Goal: Use online tool/utility: Utilize a website feature to perform a specific function

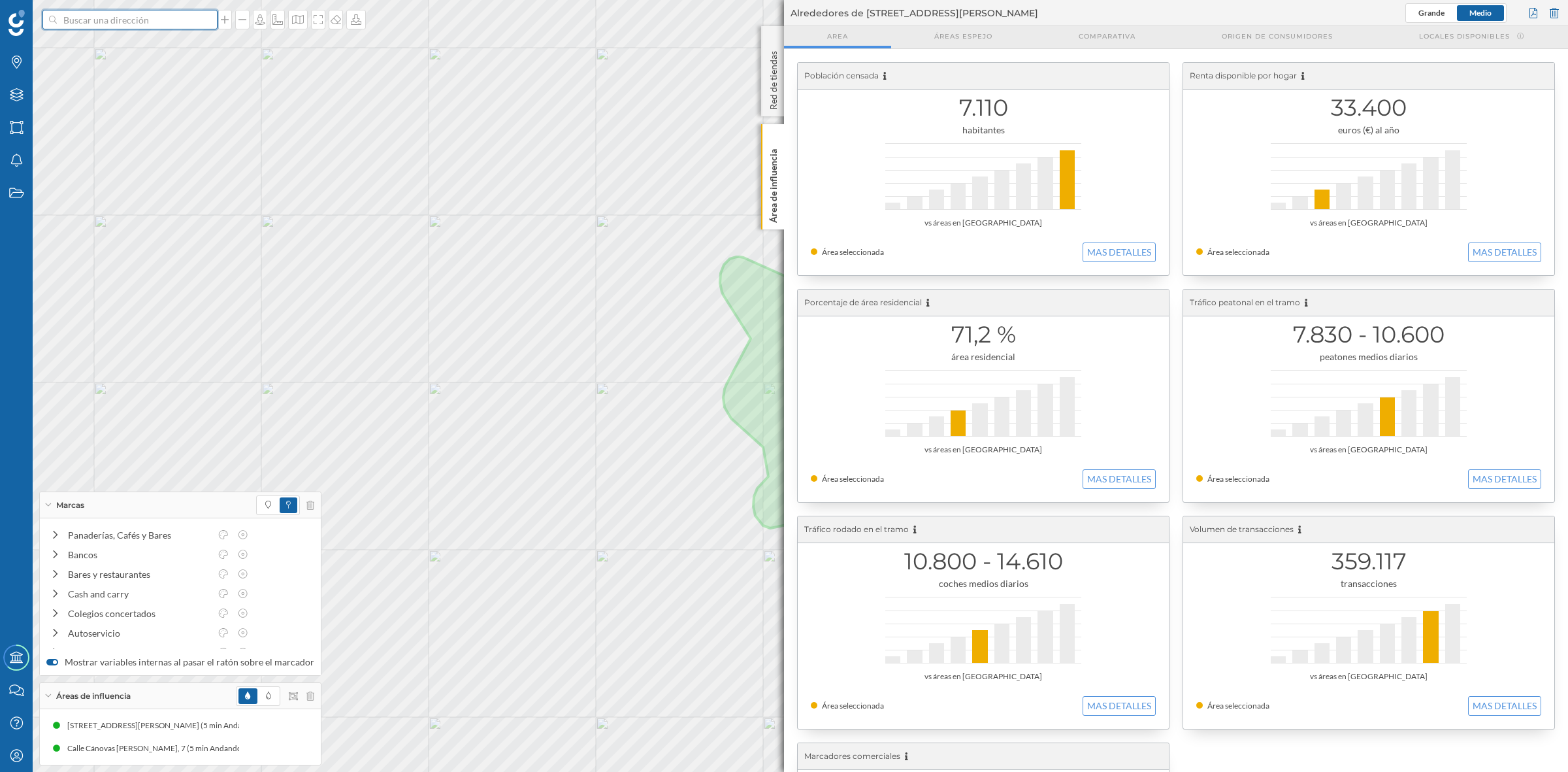
click at [125, 20] on input at bounding box center [130, 19] width 146 height 19
type input "C SARRIA DE TER CAPELLADES"
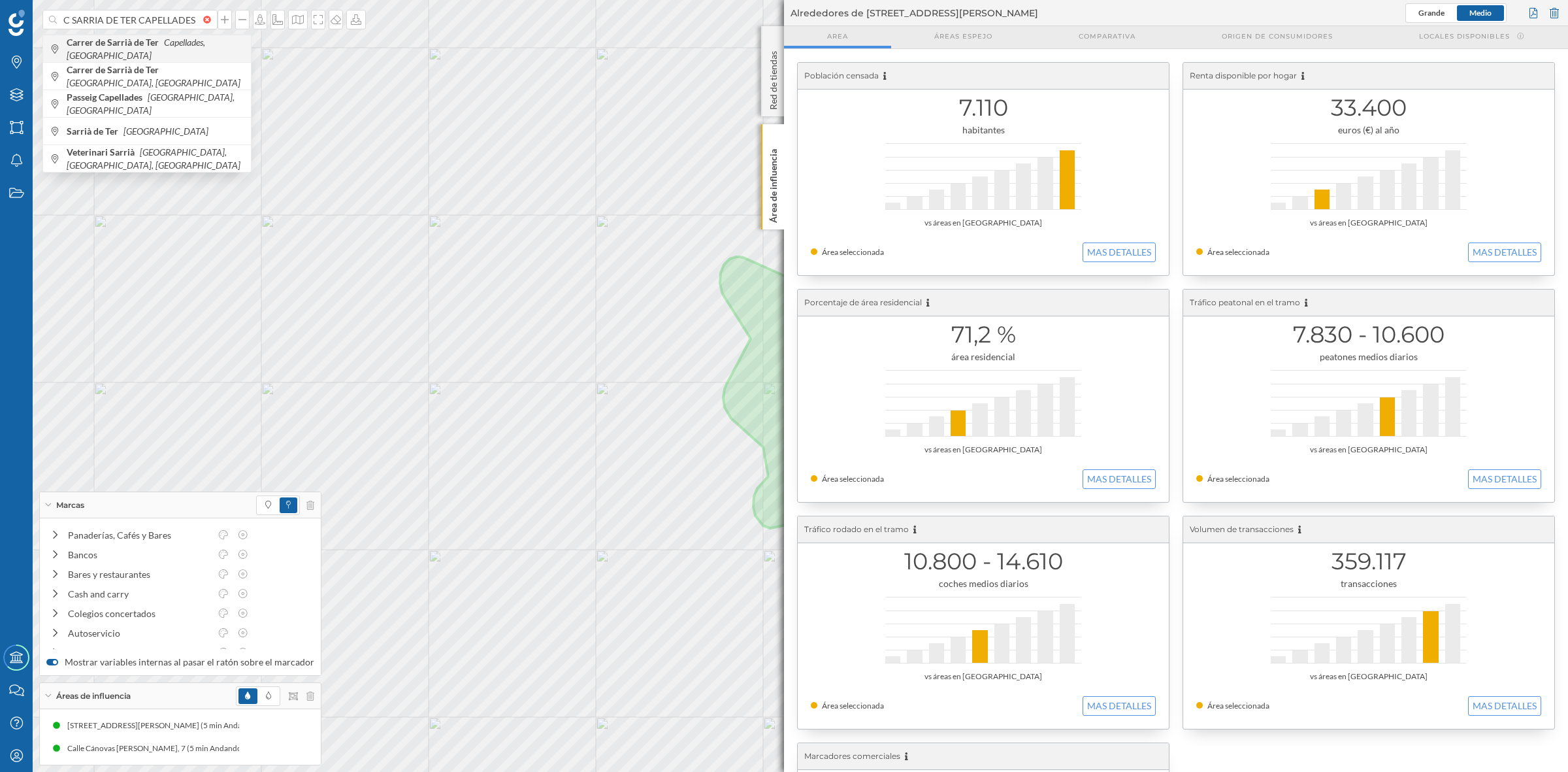
click at [106, 54] on span "Carrer de Sarrià de Ter Capellades, [GEOGRAPHIC_DATA]" at bounding box center [156, 49] width 178 height 26
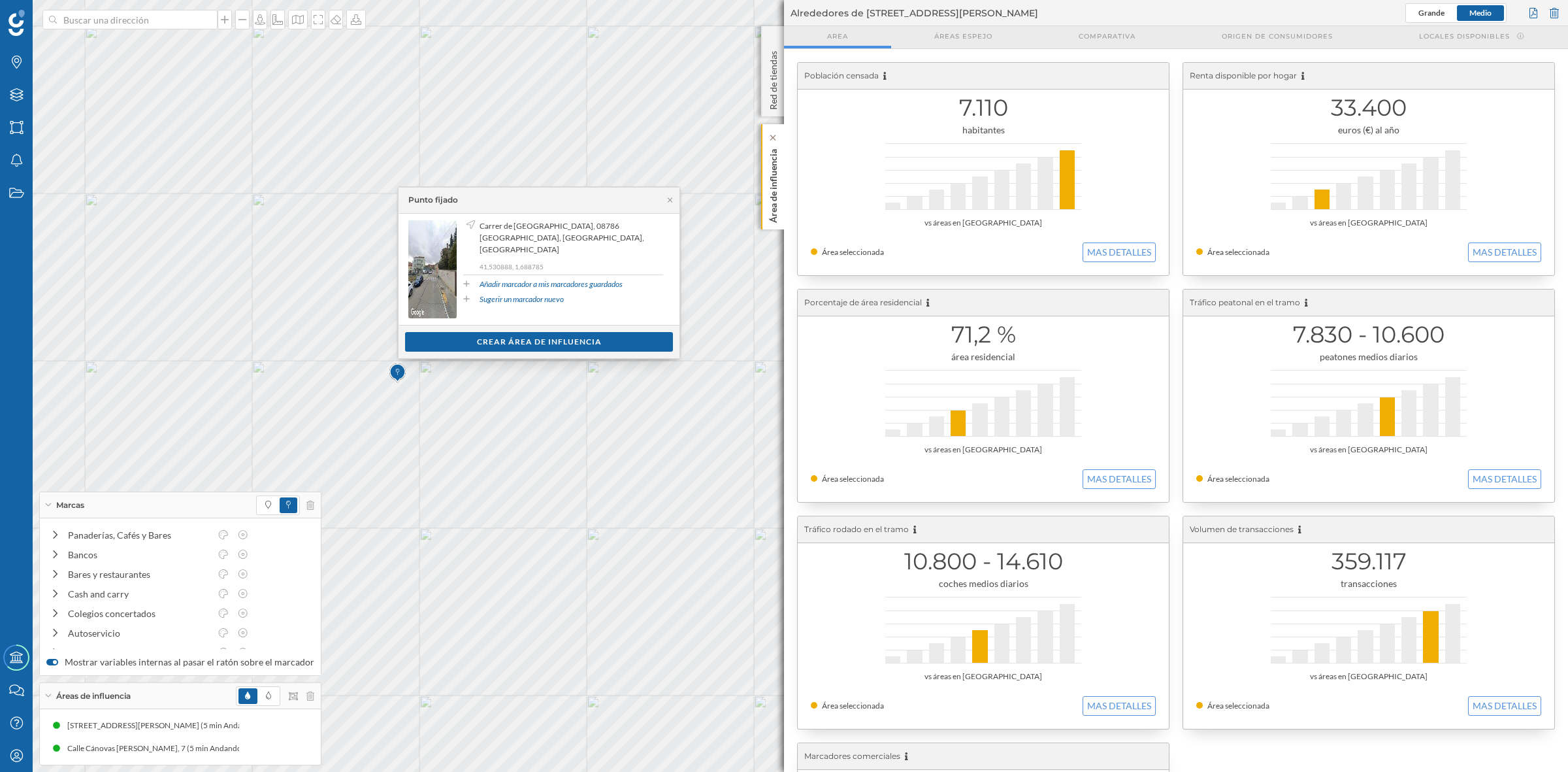
click at [771, 185] on p "Área de influencia" at bounding box center [773, 183] width 13 height 79
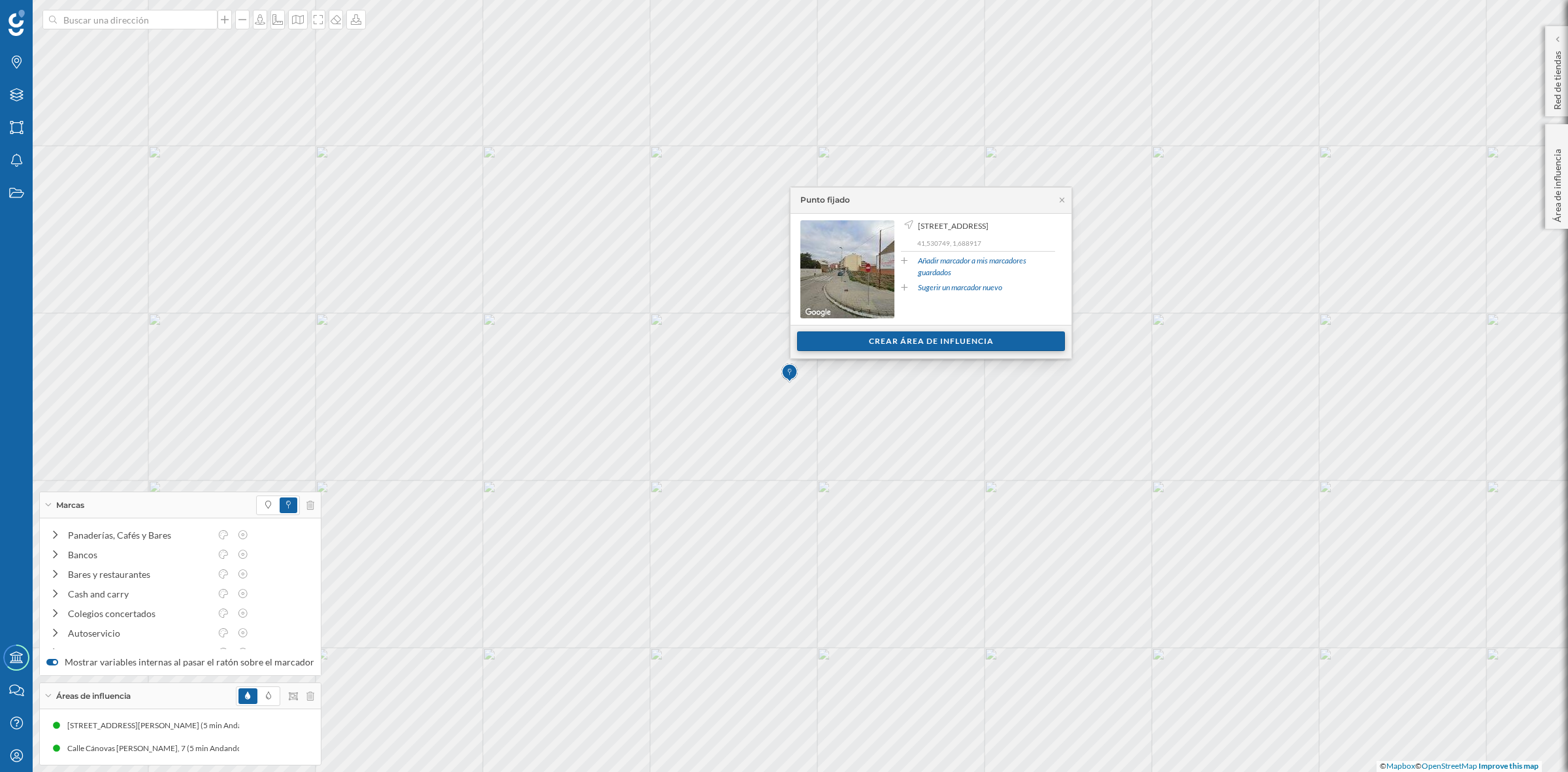
click at [961, 348] on div "Crear área de influencia" at bounding box center [931, 341] width 268 height 19
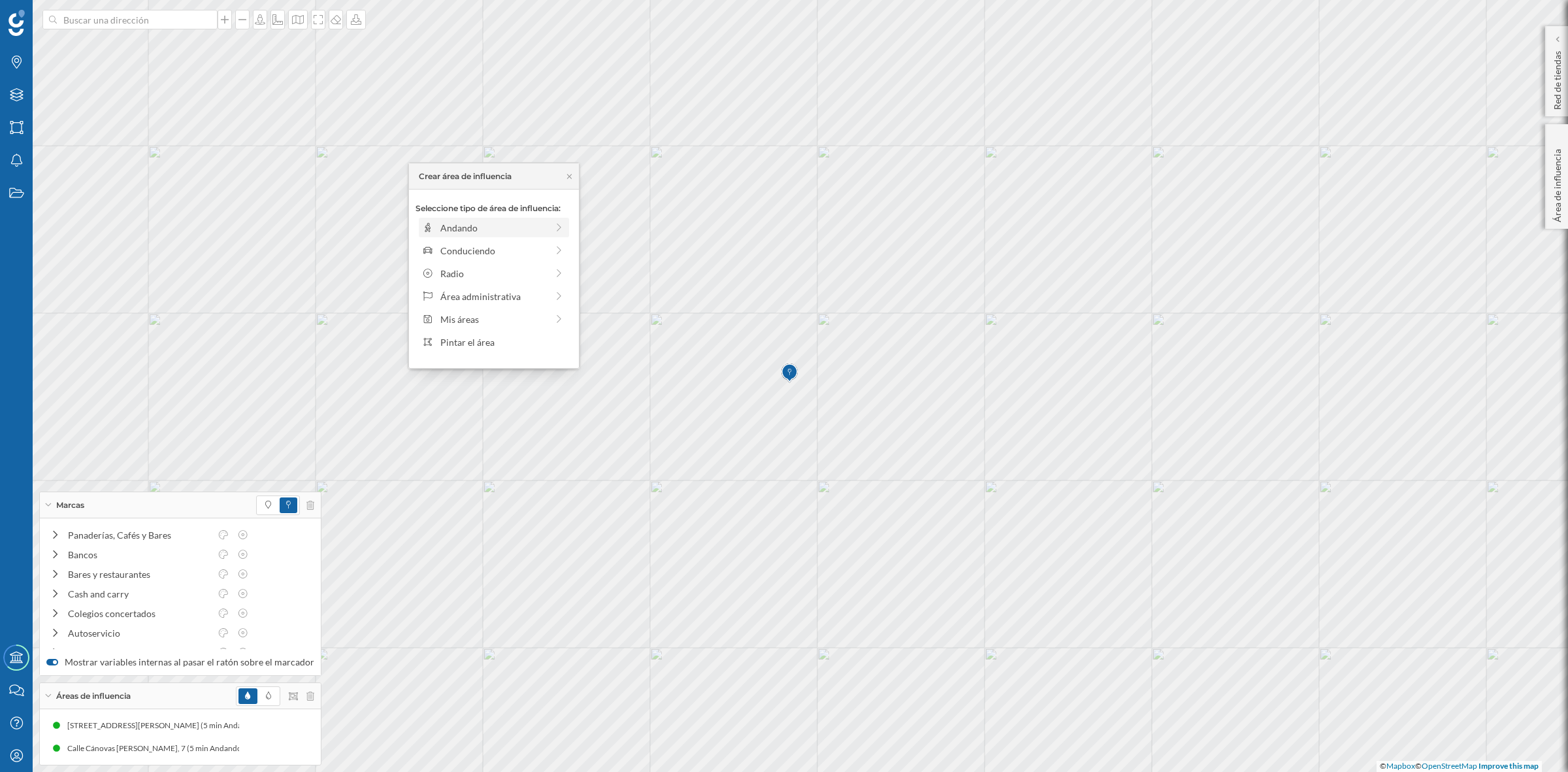
click at [455, 230] on div "Andando" at bounding box center [493, 228] width 107 height 14
drag, startPoint x: 430, startPoint y: 245, endPoint x: 446, endPoint y: 247, distance: 16.1
click at [446, 247] on div at bounding box center [446, 245] width 13 height 13
click at [486, 318] on div "Crear área de influencia" at bounding box center [494, 321] width 157 height 19
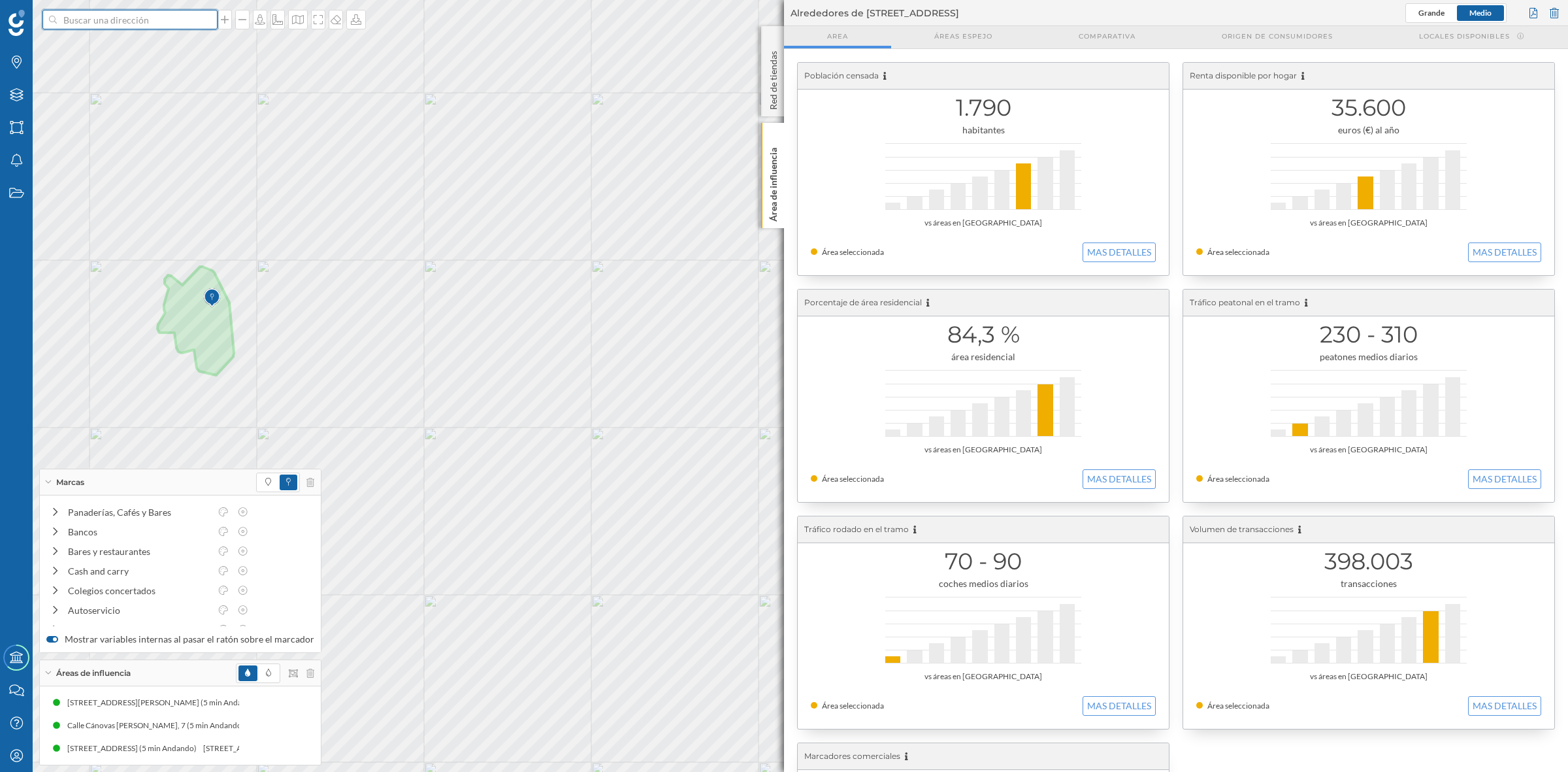
click at [74, 15] on input at bounding box center [130, 19] width 146 height 19
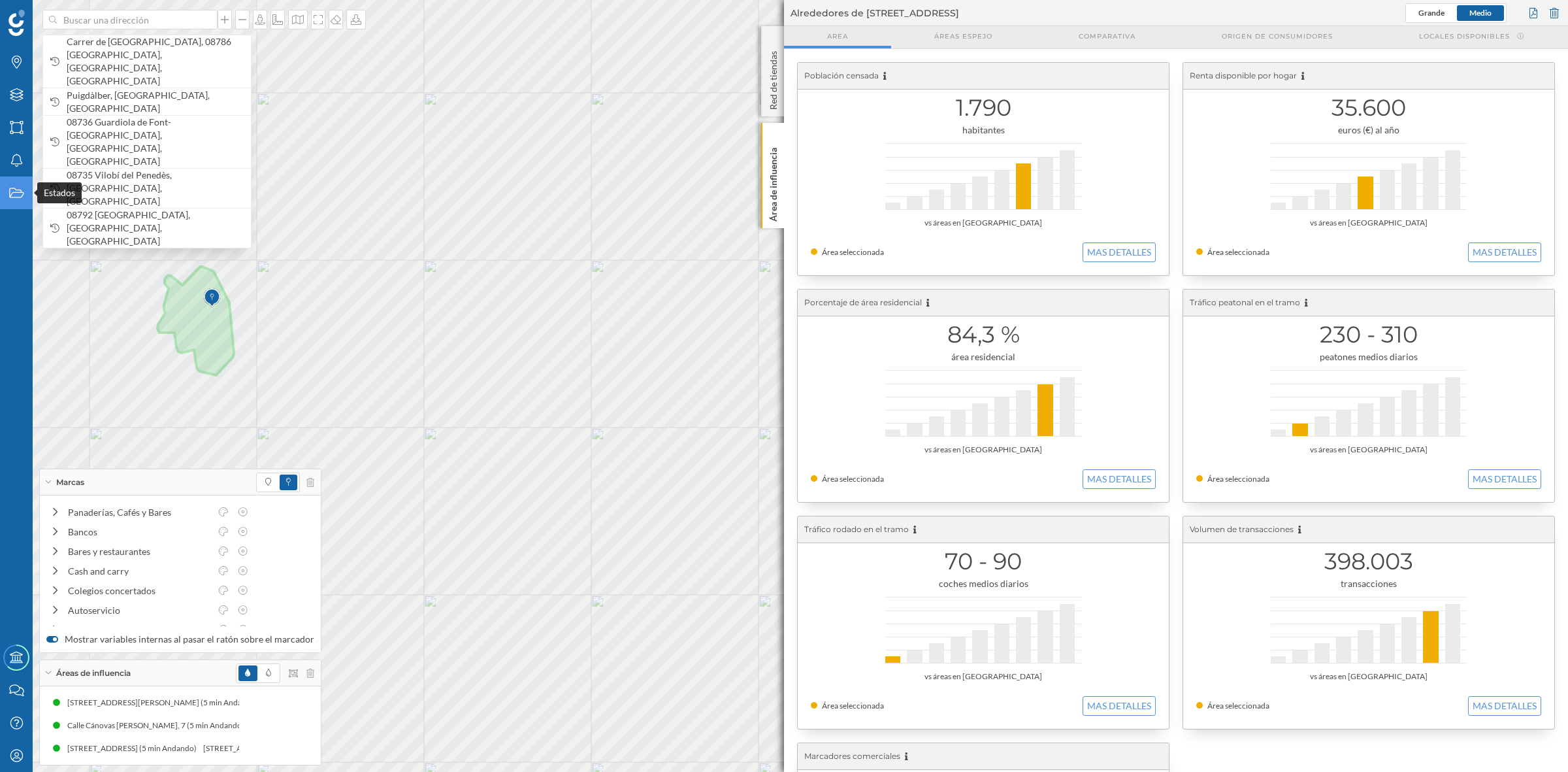
click at [2, 195] on div "Estados" at bounding box center [16, 192] width 32 height 32
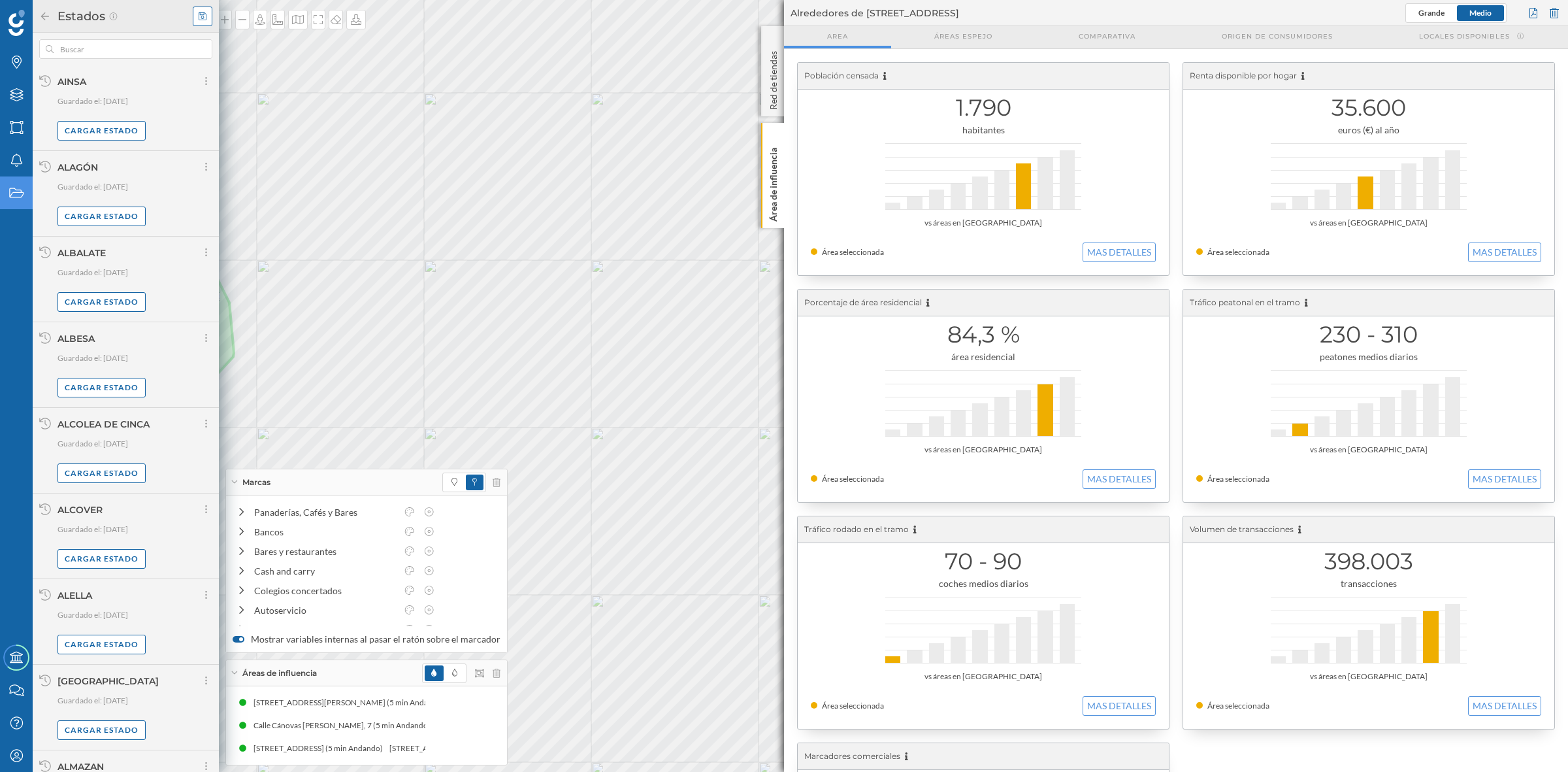
click at [206, 18] on icon at bounding box center [202, 16] width 8 height 9
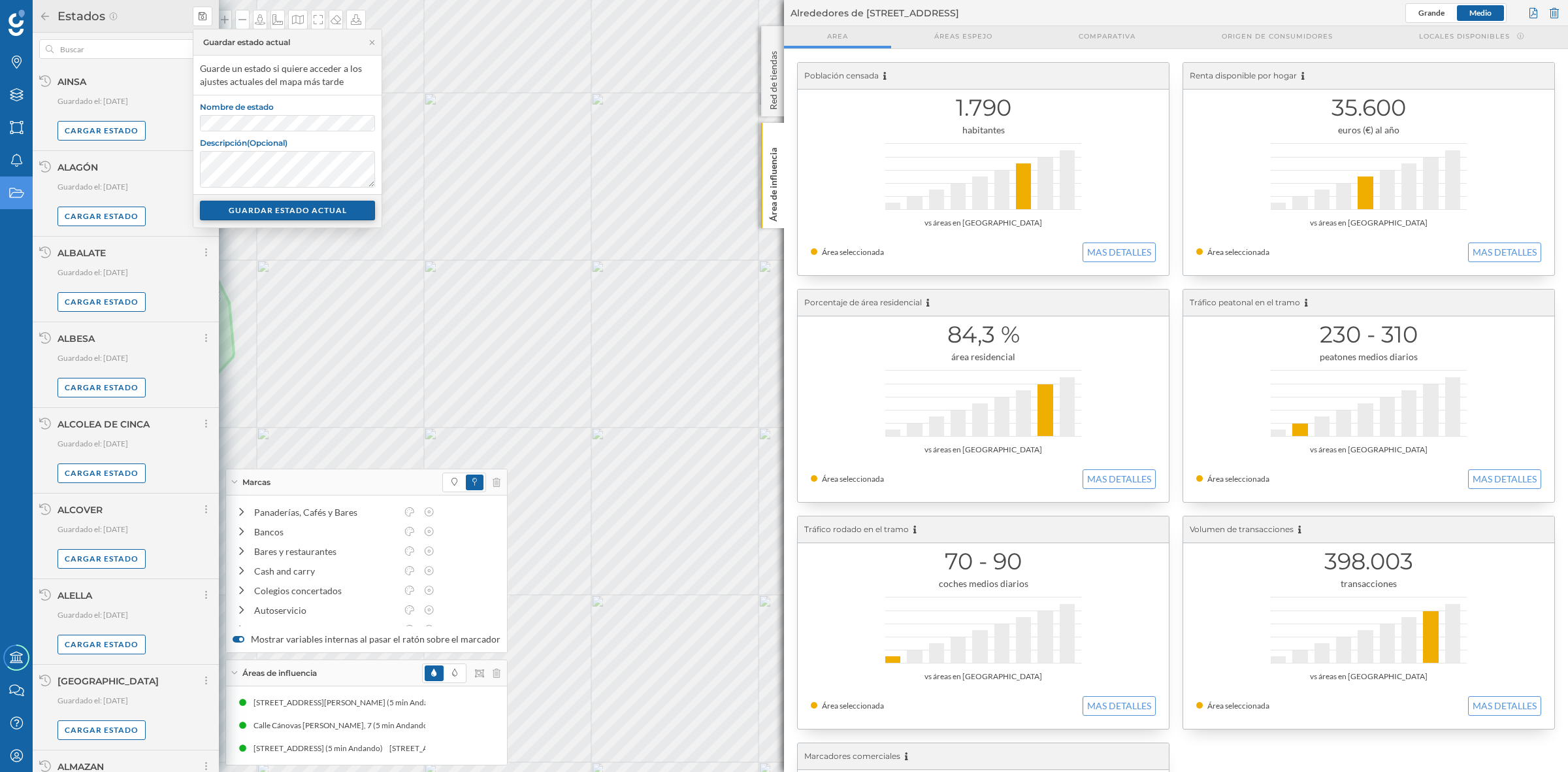
click at [278, 210] on div "GUARDAR ESTADO ACTUAL" at bounding box center [287, 210] width 175 height 19
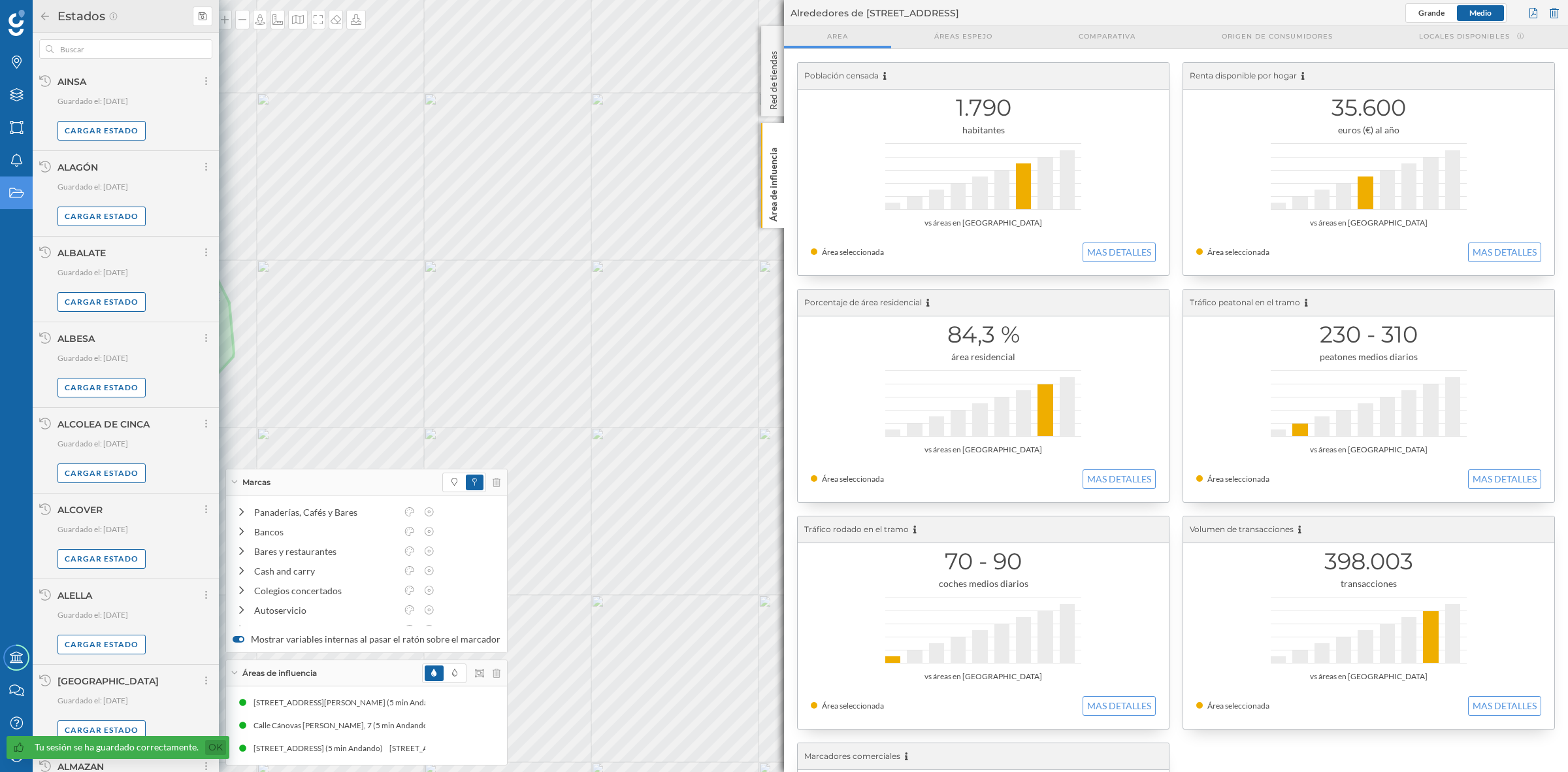
click at [213, 746] on link "Ok" at bounding box center [216, 748] width 21 height 15
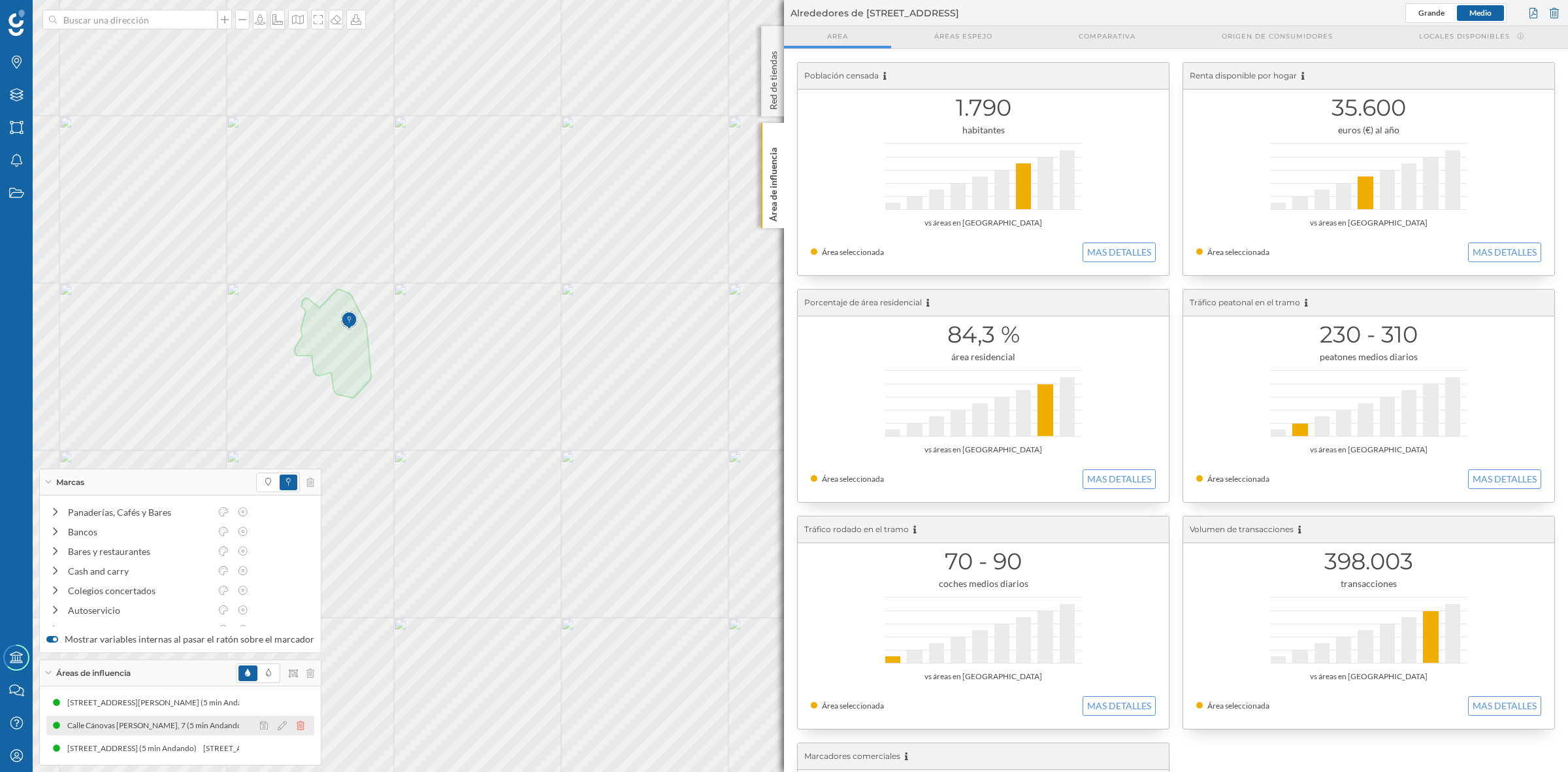
click at [298, 726] on icon at bounding box center [300, 725] width 8 height 9
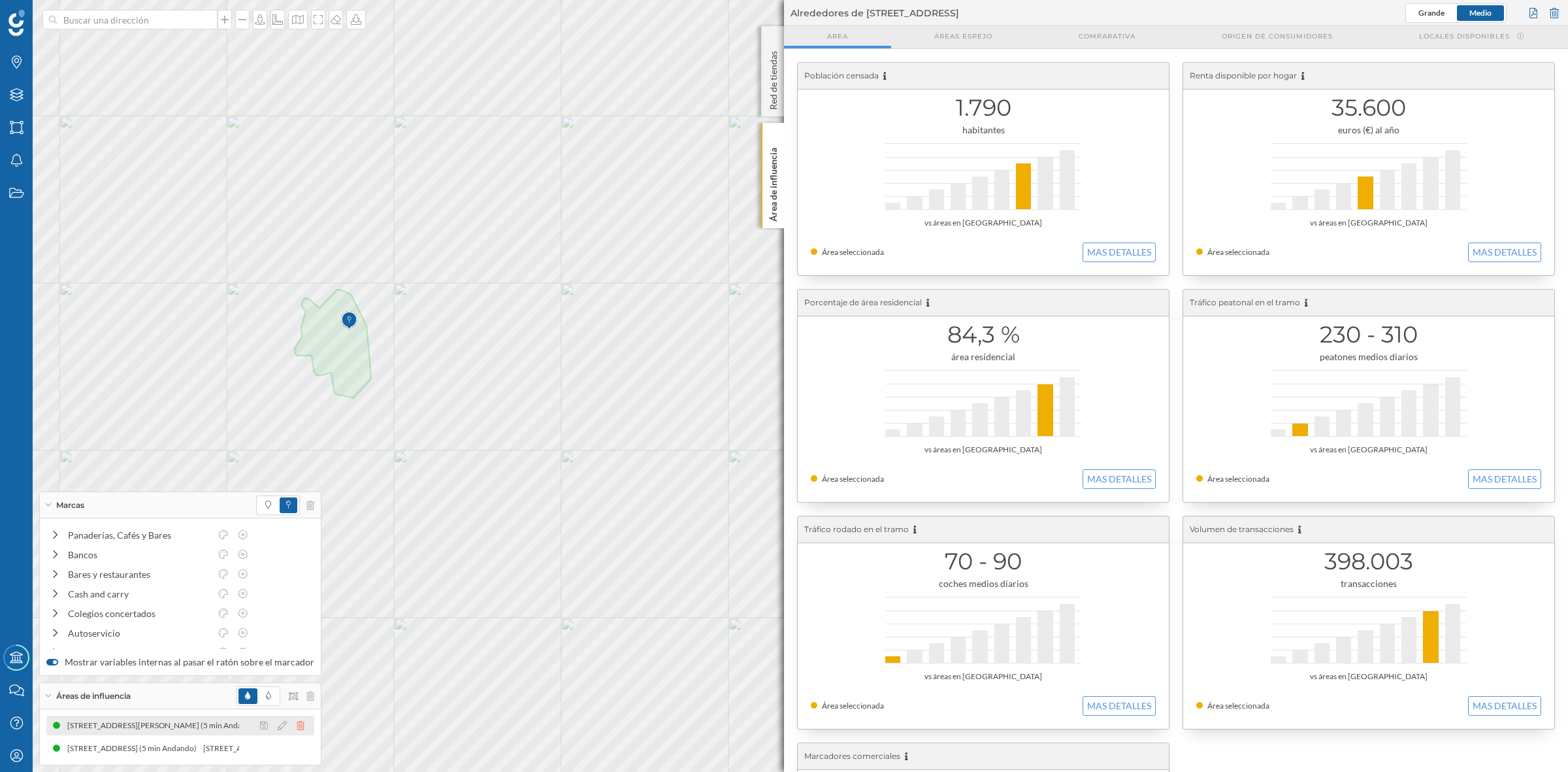
click at [291, 724] on div at bounding box center [286, 725] width 58 height 16
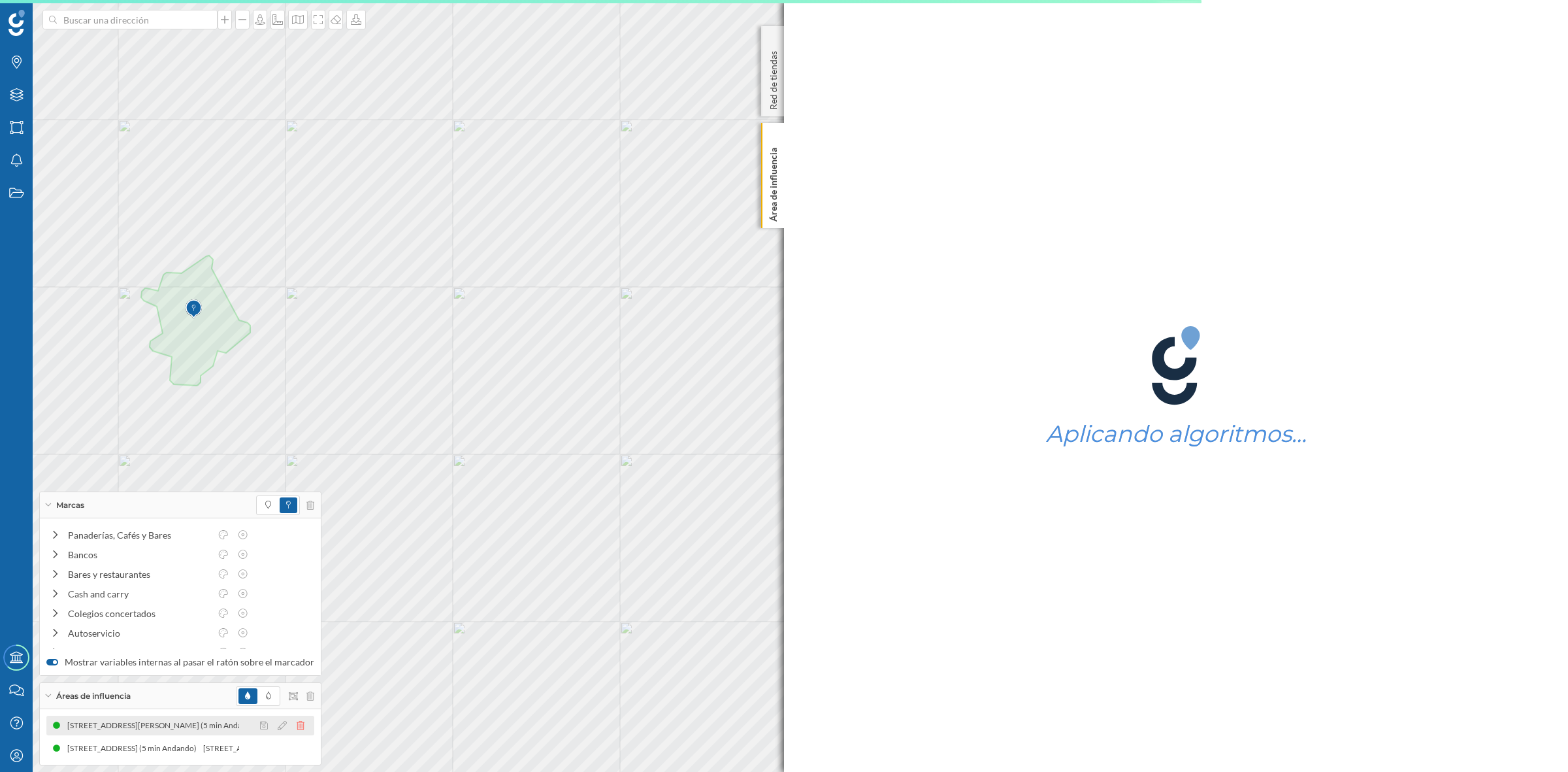
click at [297, 724] on icon at bounding box center [300, 725] width 8 height 9
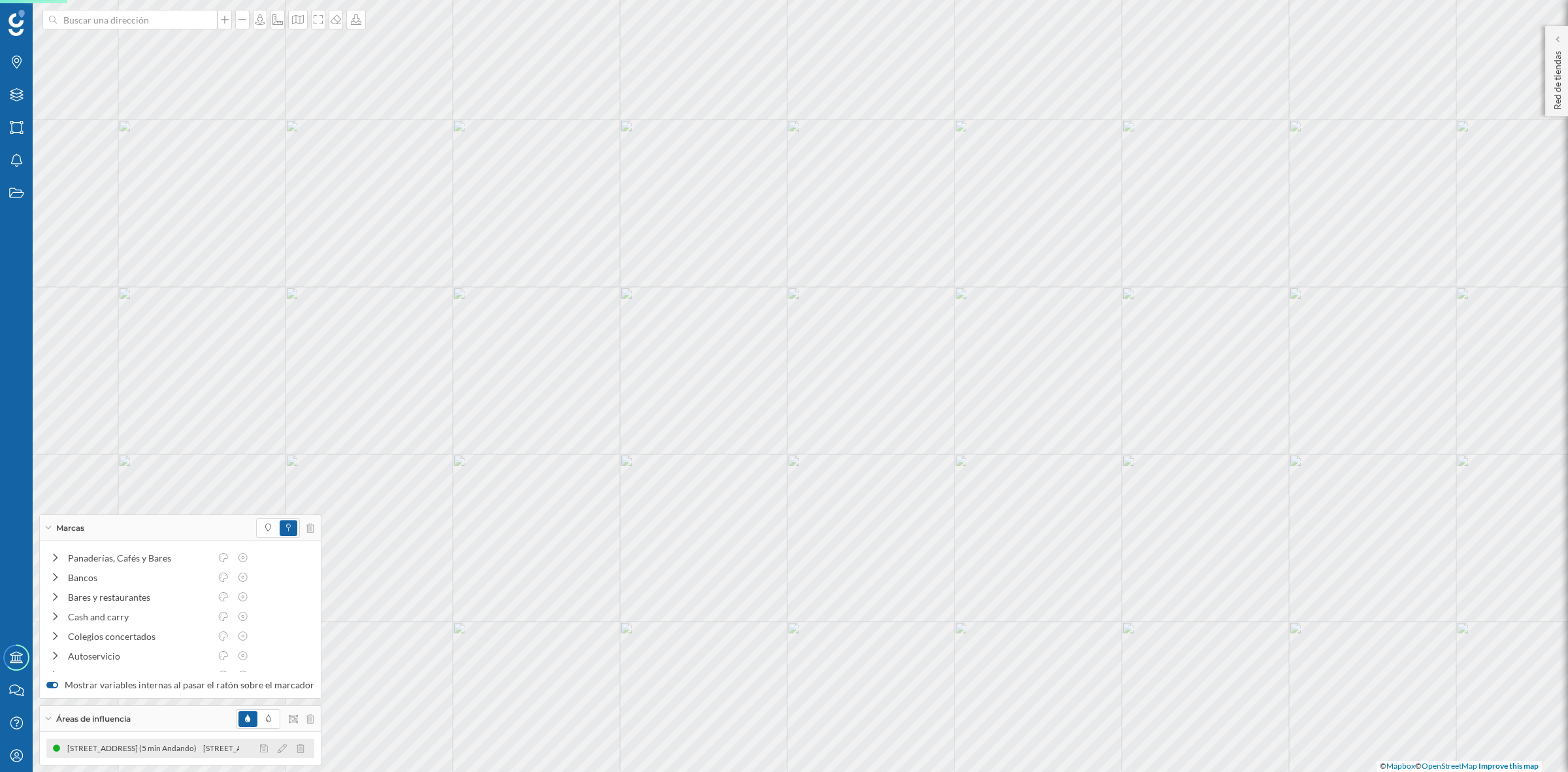
click at [203, 751] on div "[STREET_ADDRESS] (5 min Andando)" at bounding box center [134, 748] width 136 height 13
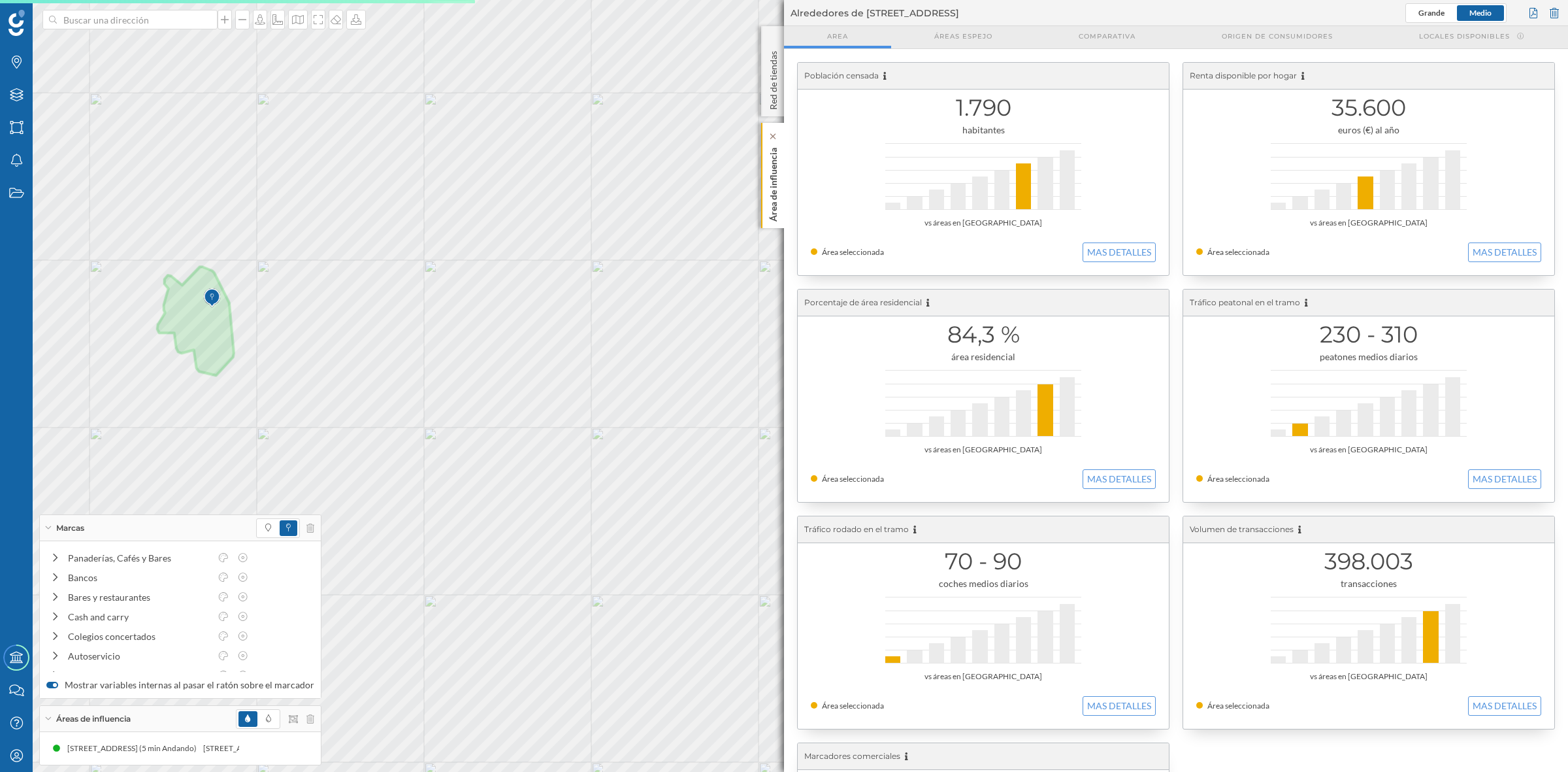
click at [772, 184] on p "Área de influencia" at bounding box center [773, 182] width 13 height 79
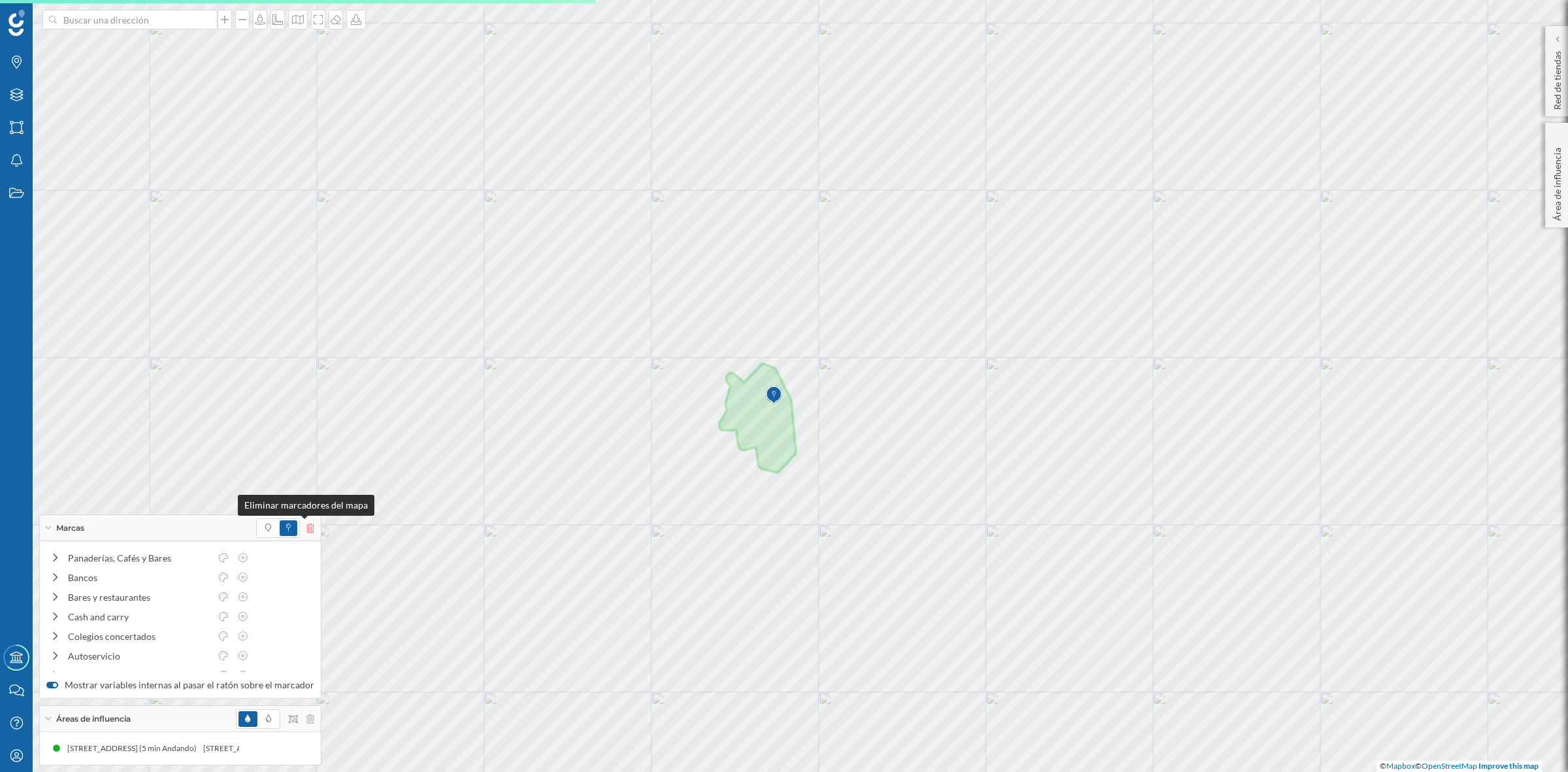
click at [307, 525] on icon at bounding box center [310, 528] width 8 height 9
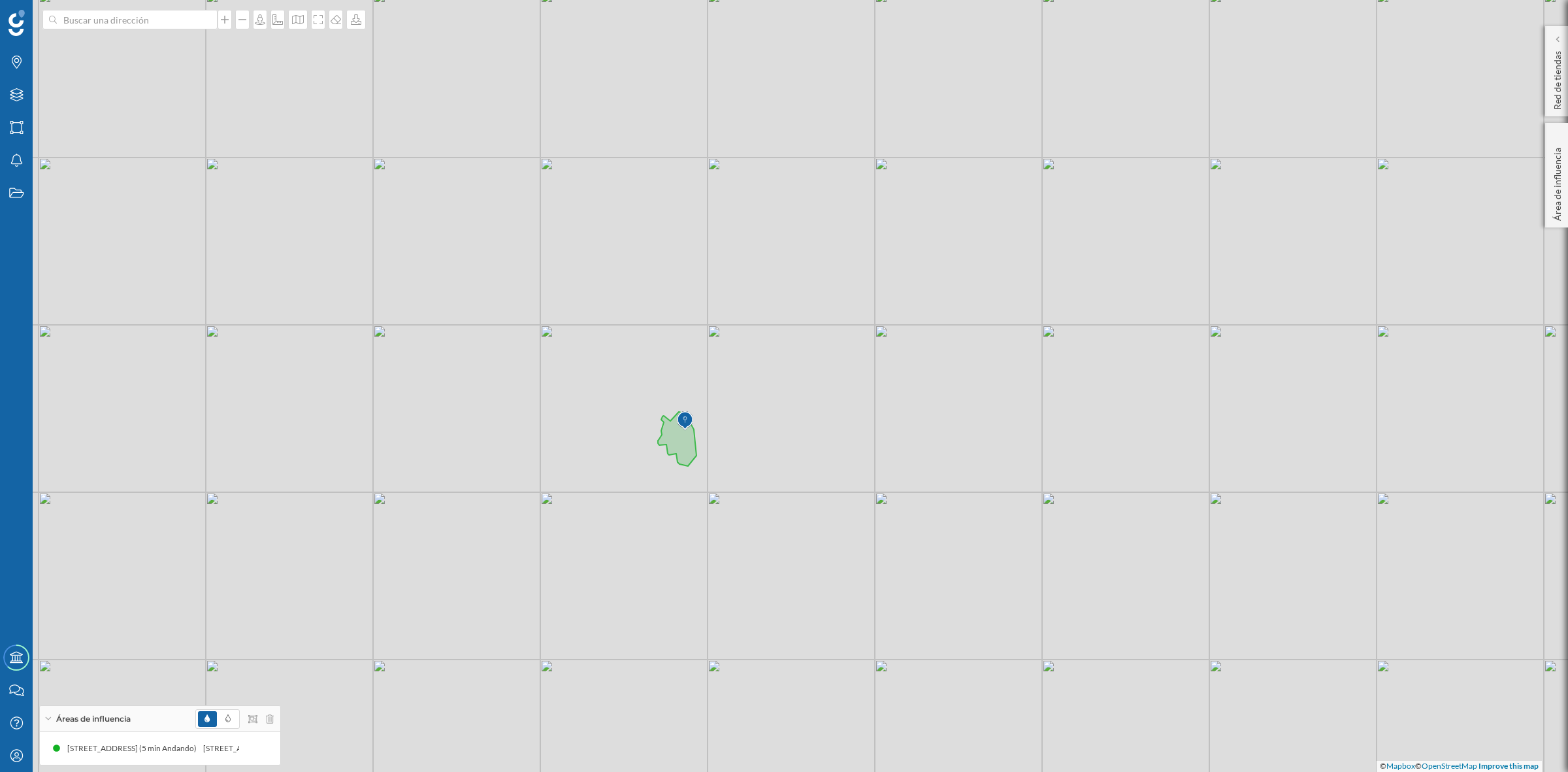
drag, startPoint x: 893, startPoint y: 534, endPoint x: 817, endPoint y: 501, distance: 82.9
click at [817, 501] on div "© Mapbox © OpenStreetMap Improve this map" at bounding box center [784, 386] width 1568 height 772
click at [12, 72] on div "Marcas" at bounding box center [16, 61] width 32 height 32
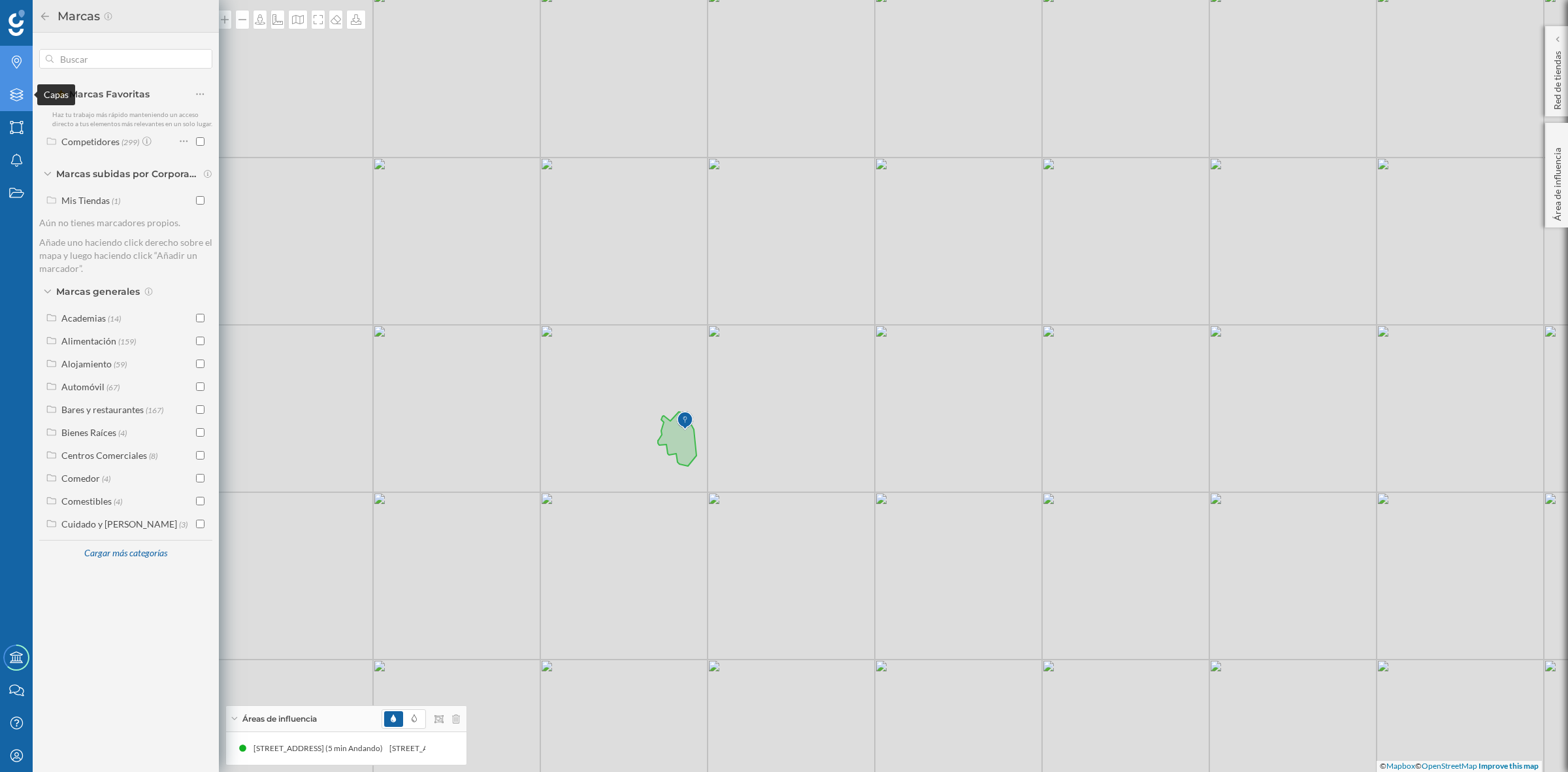
click at [21, 92] on icon at bounding box center [16, 94] width 13 height 13
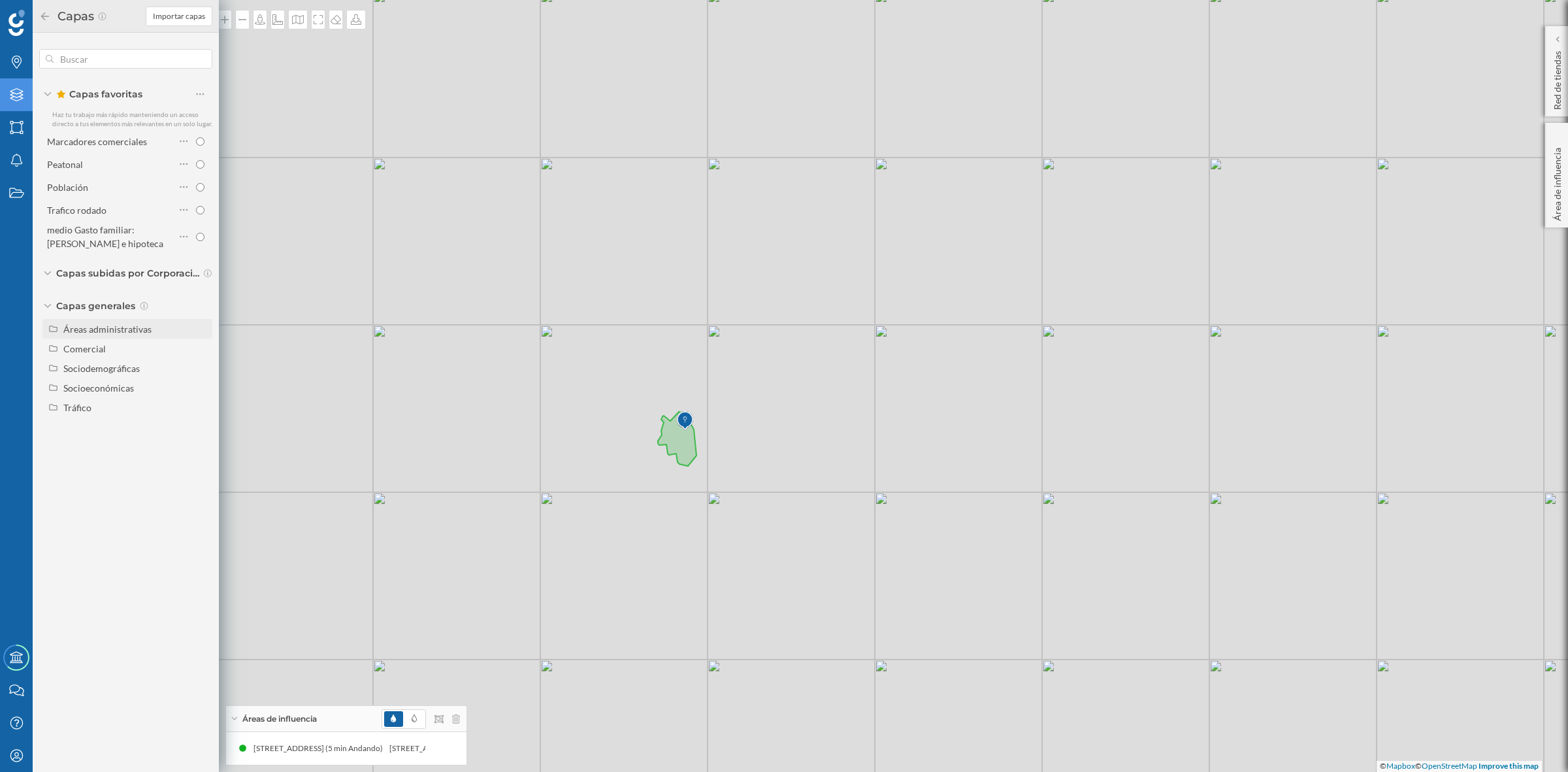
click at [138, 332] on div "Áreas administrativas" at bounding box center [107, 329] width 88 height 11
click at [203, 385] on input "Municipio" at bounding box center [203, 388] width 8 height 8
radio input "true"
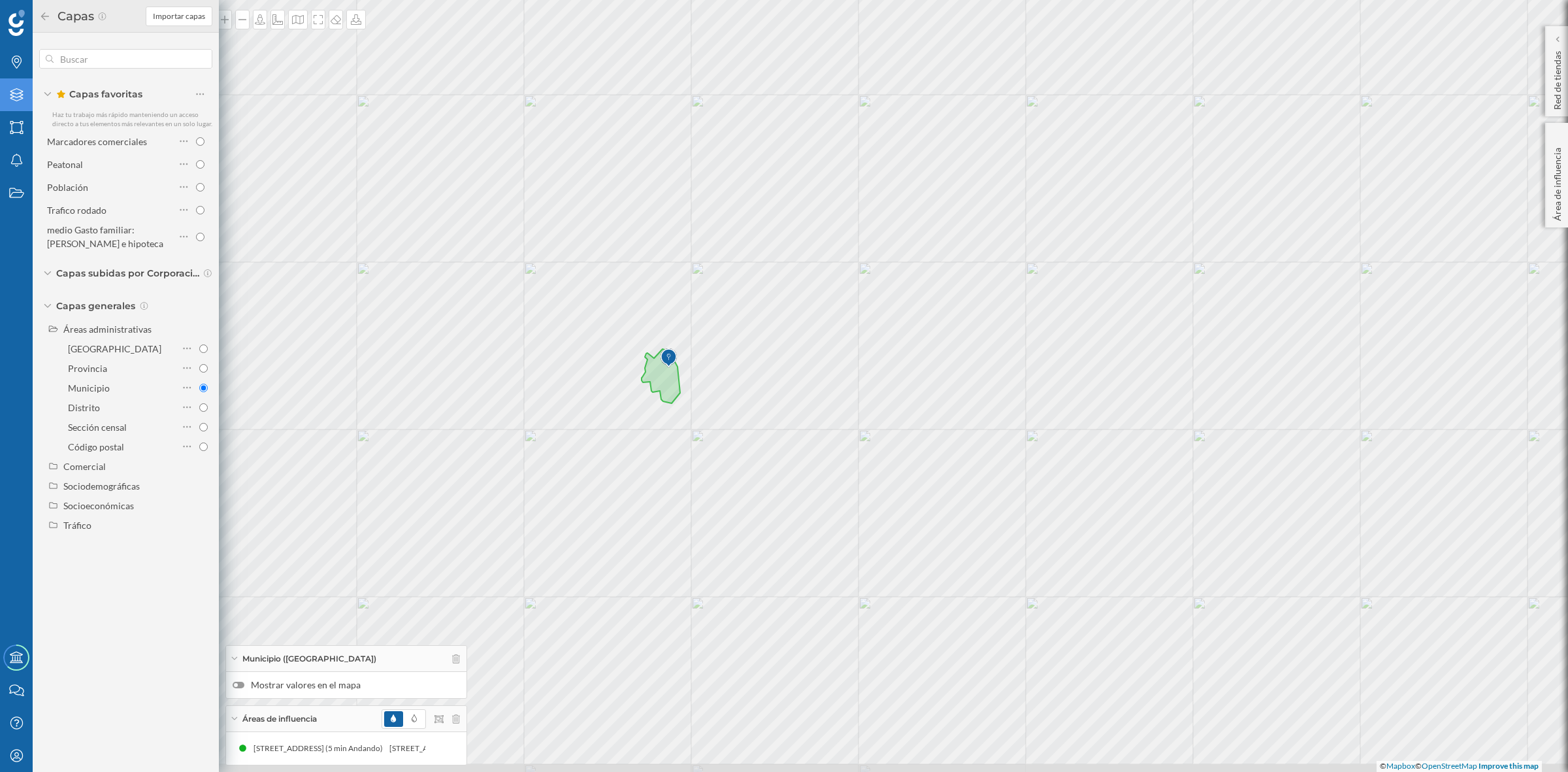
drag, startPoint x: 900, startPoint y: 488, endPoint x: 884, endPoint y: 425, distance: 65.0
click at [884, 425] on div "© Mapbox © OpenStreetMap Improve this map" at bounding box center [784, 386] width 1568 height 772
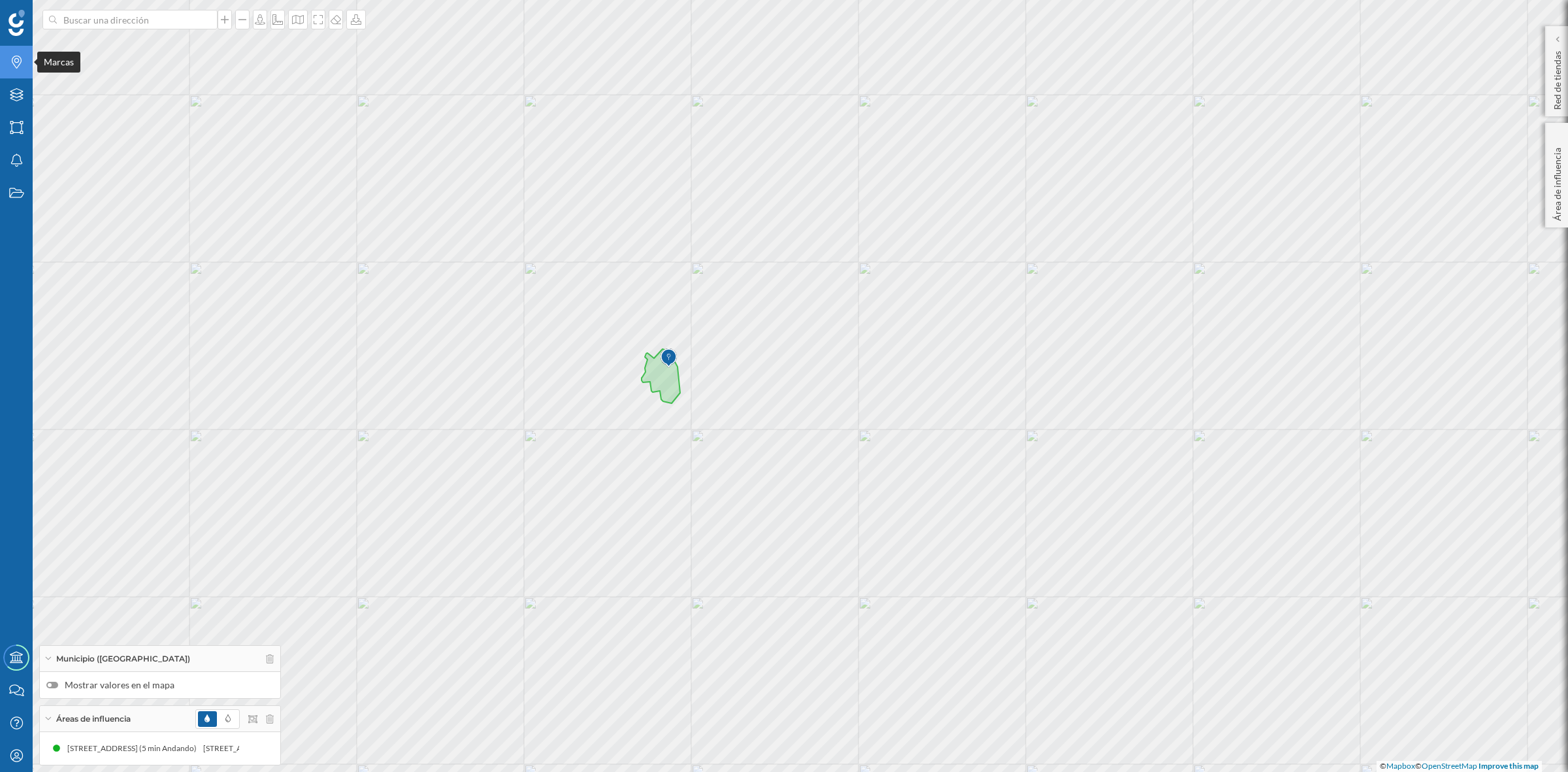
click at [14, 70] on div "Marcas" at bounding box center [16, 61] width 32 height 32
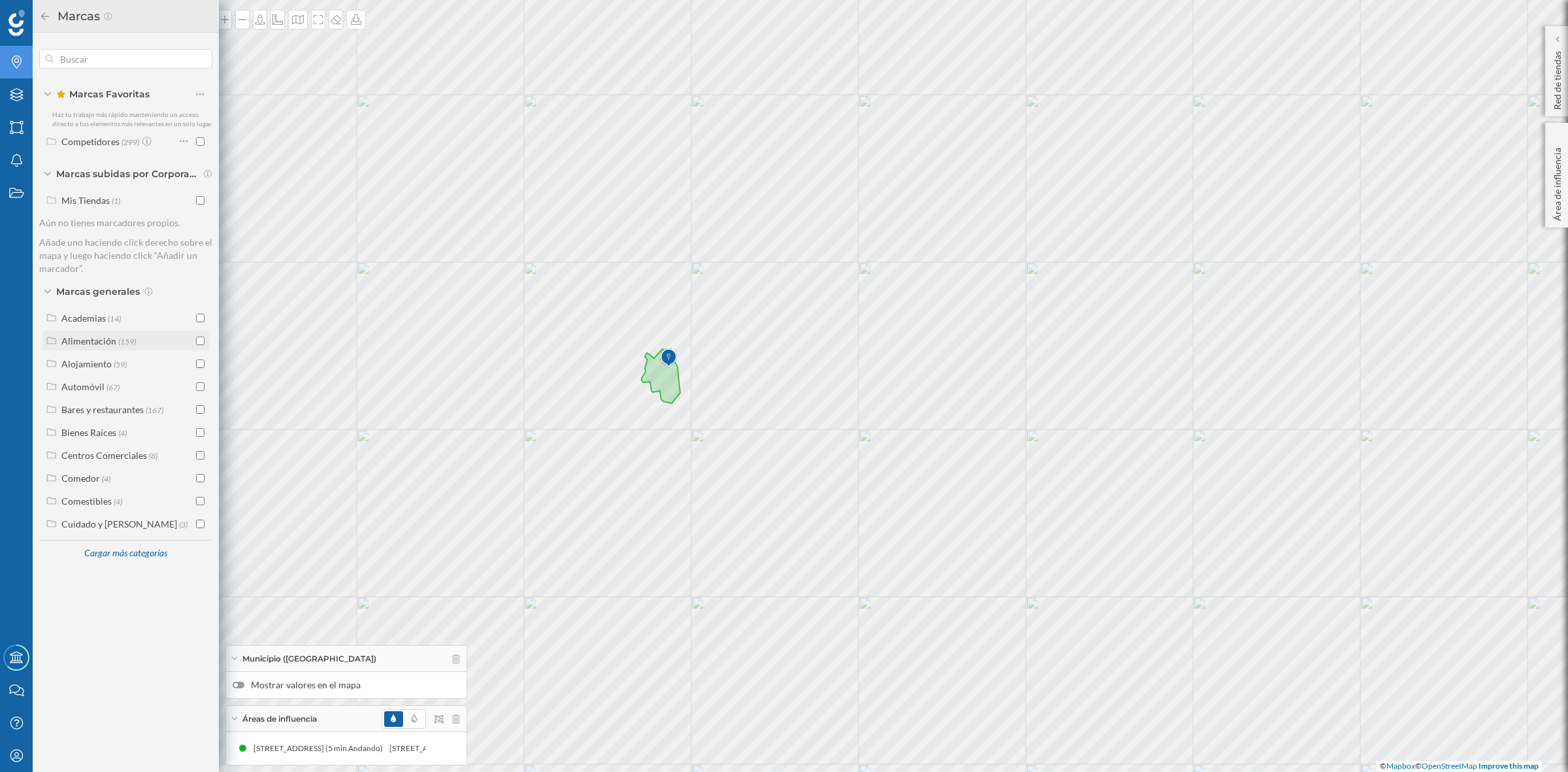
click at [200, 337] on input "checkbox" at bounding box center [200, 341] width 8 height 8
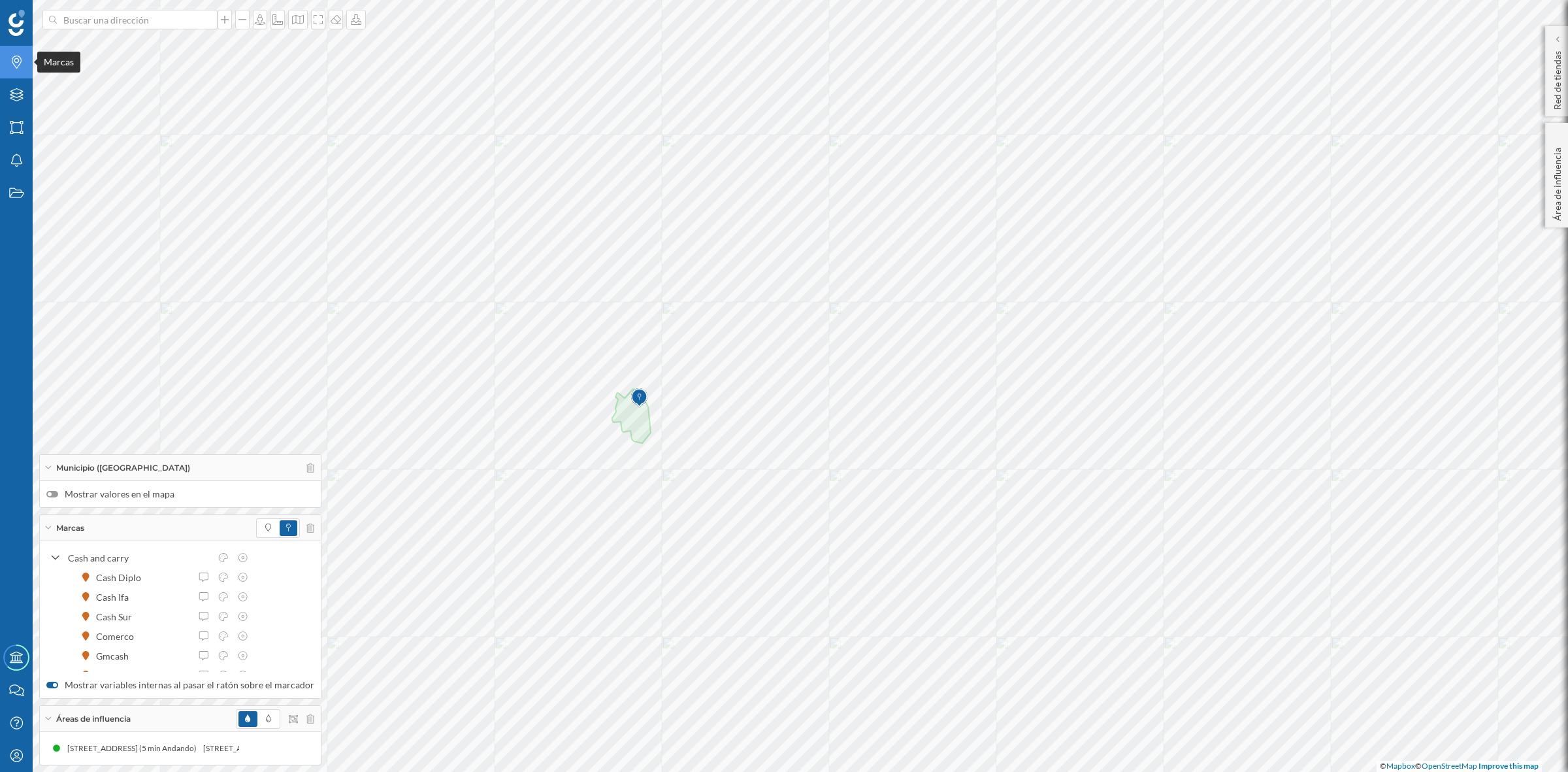
click at [14, 73] on div "Marcas" at bounding box center [16, 61] width 32 height 32
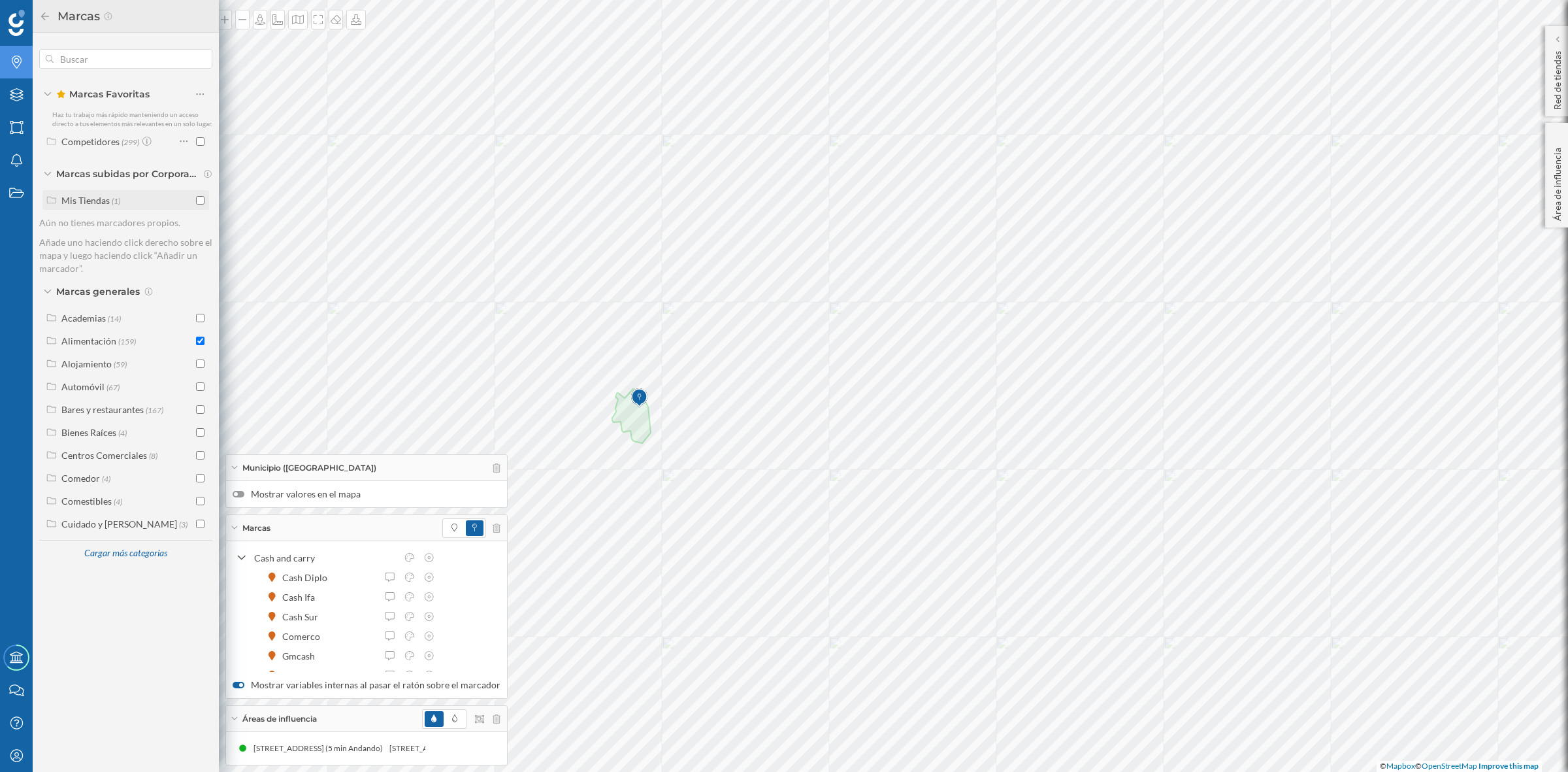
click at [198, 203] on input "checkbox" at bounding box center [200, 201] width 8 height 8
click at [454, 525] on span at bounding box center [455, 528] width 19 height 16
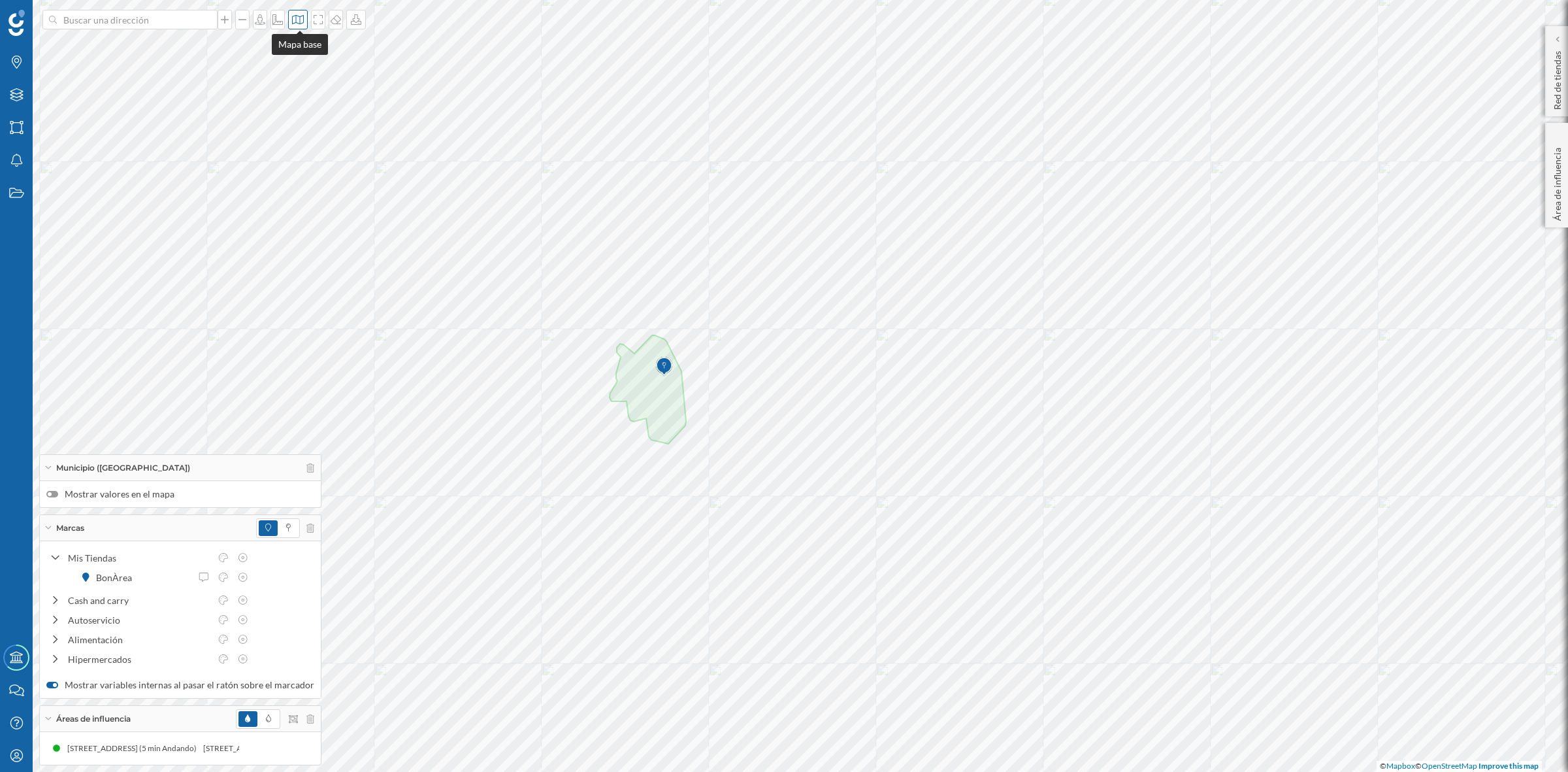
click at [302, 17] on icon at bounding box center [298, 19] width 12 height 9
click at [320, 187] on img at bounding box center [317, 183] width 39 height 45
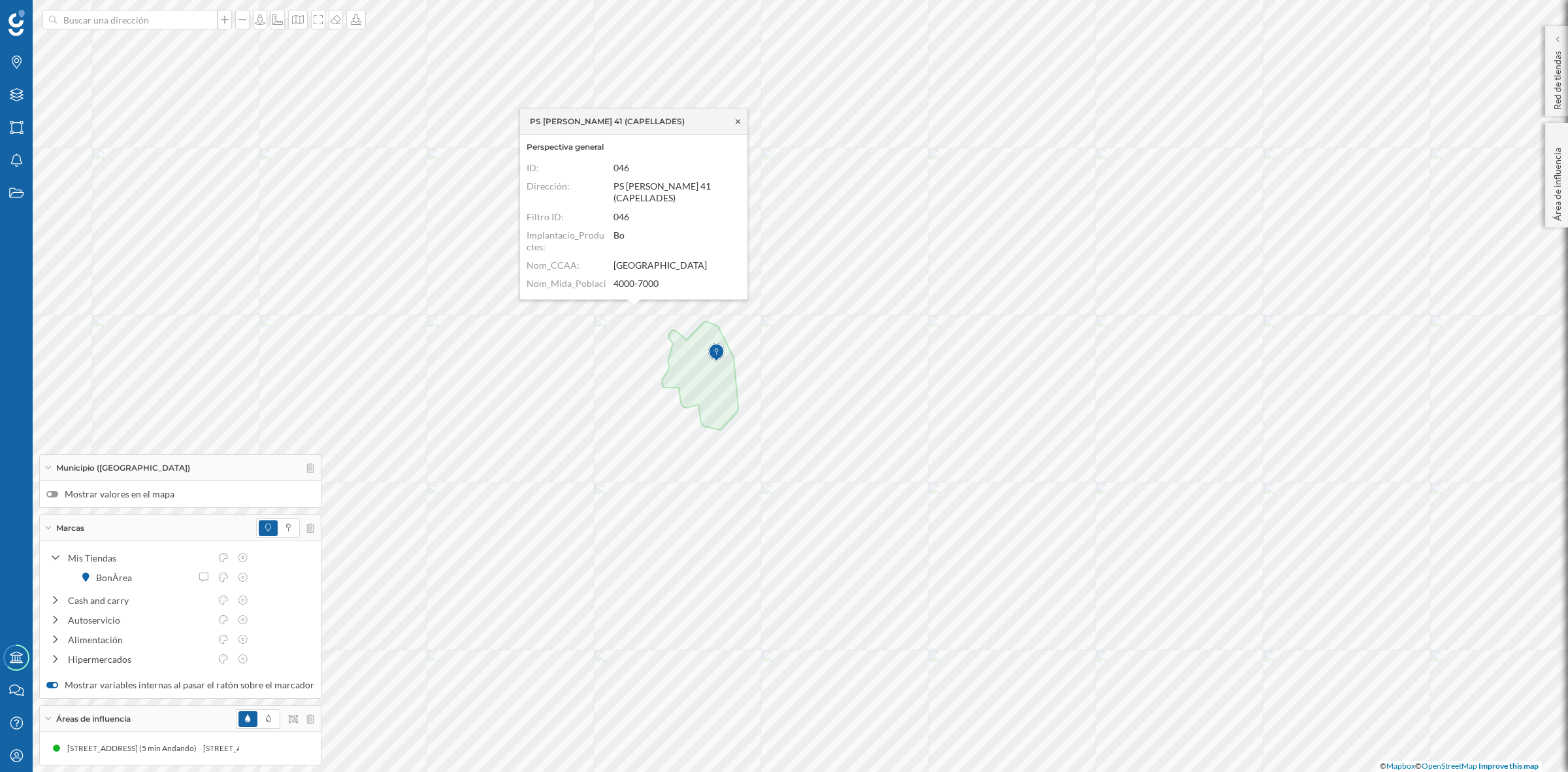
click at [736, 123] on icon at bounding box center [738, 121] width 10 height 8
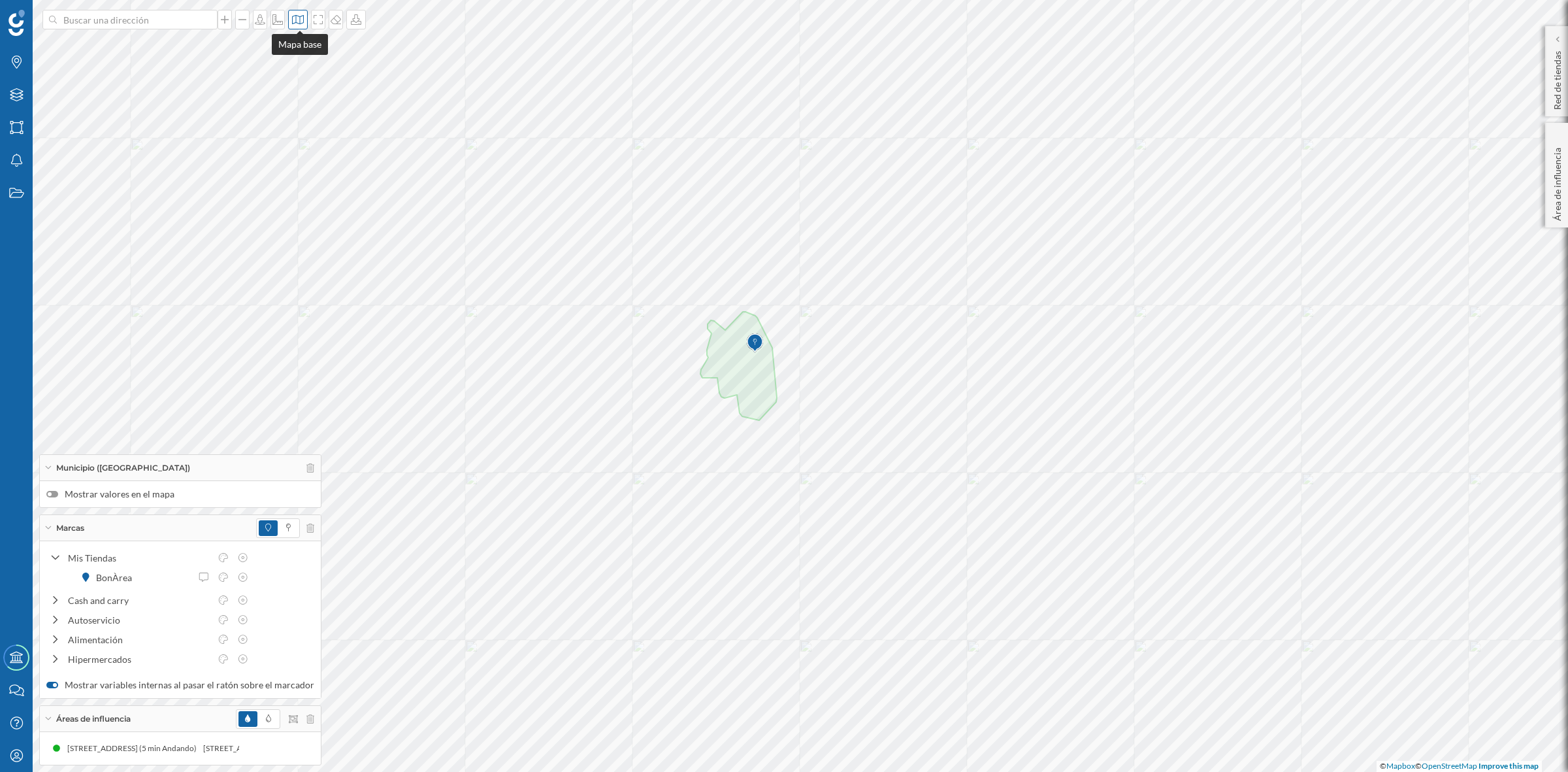
click at [305, 18] on icon at bounding box center [298, 19] width 13 height 10
click at [319, 76] on img at bounding box center [317, 85] width 39 height 45
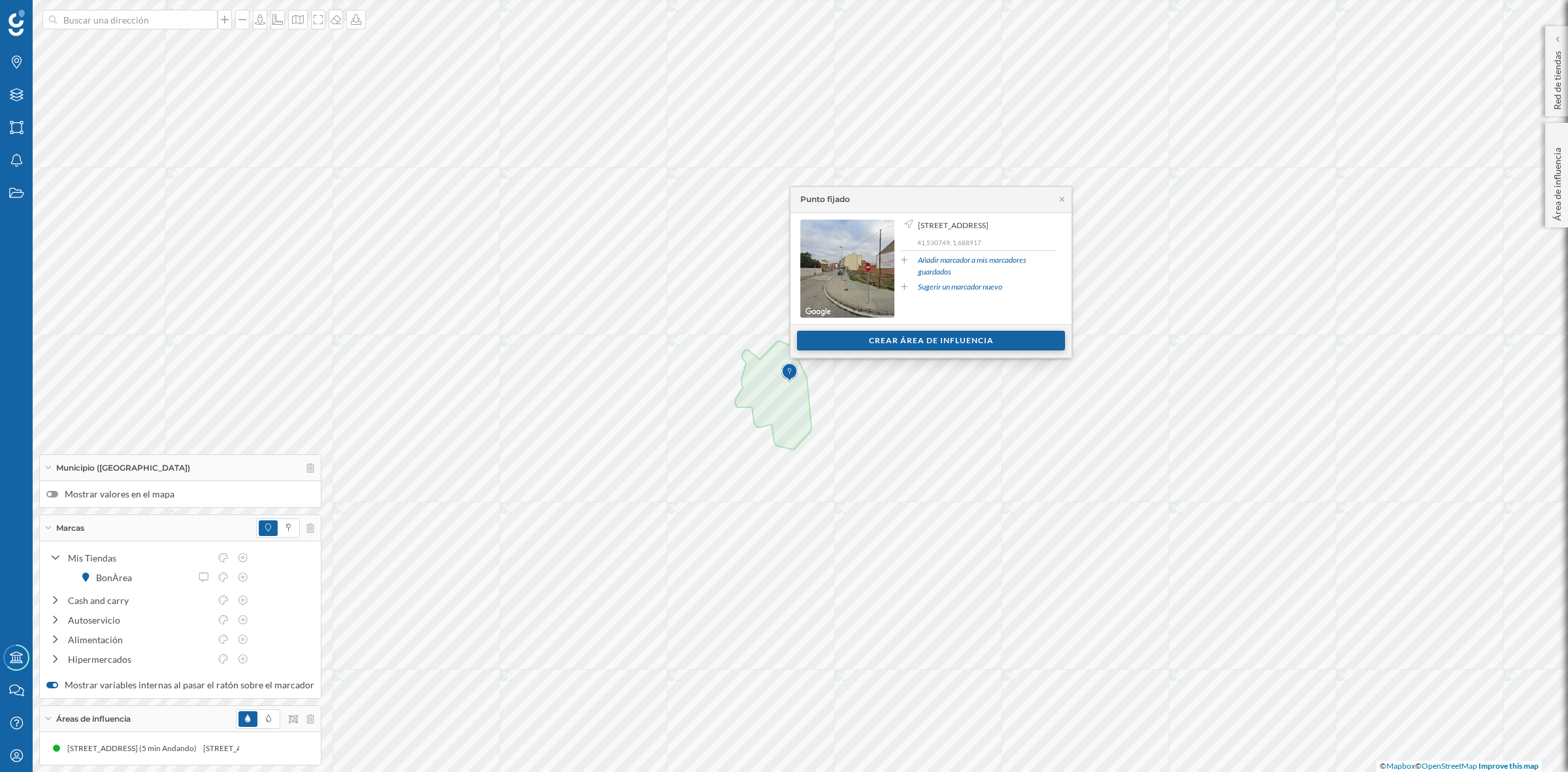
click at [916, 345] on div "Crear área de influencia" at bounding box center [931, 341] width 268 height 19
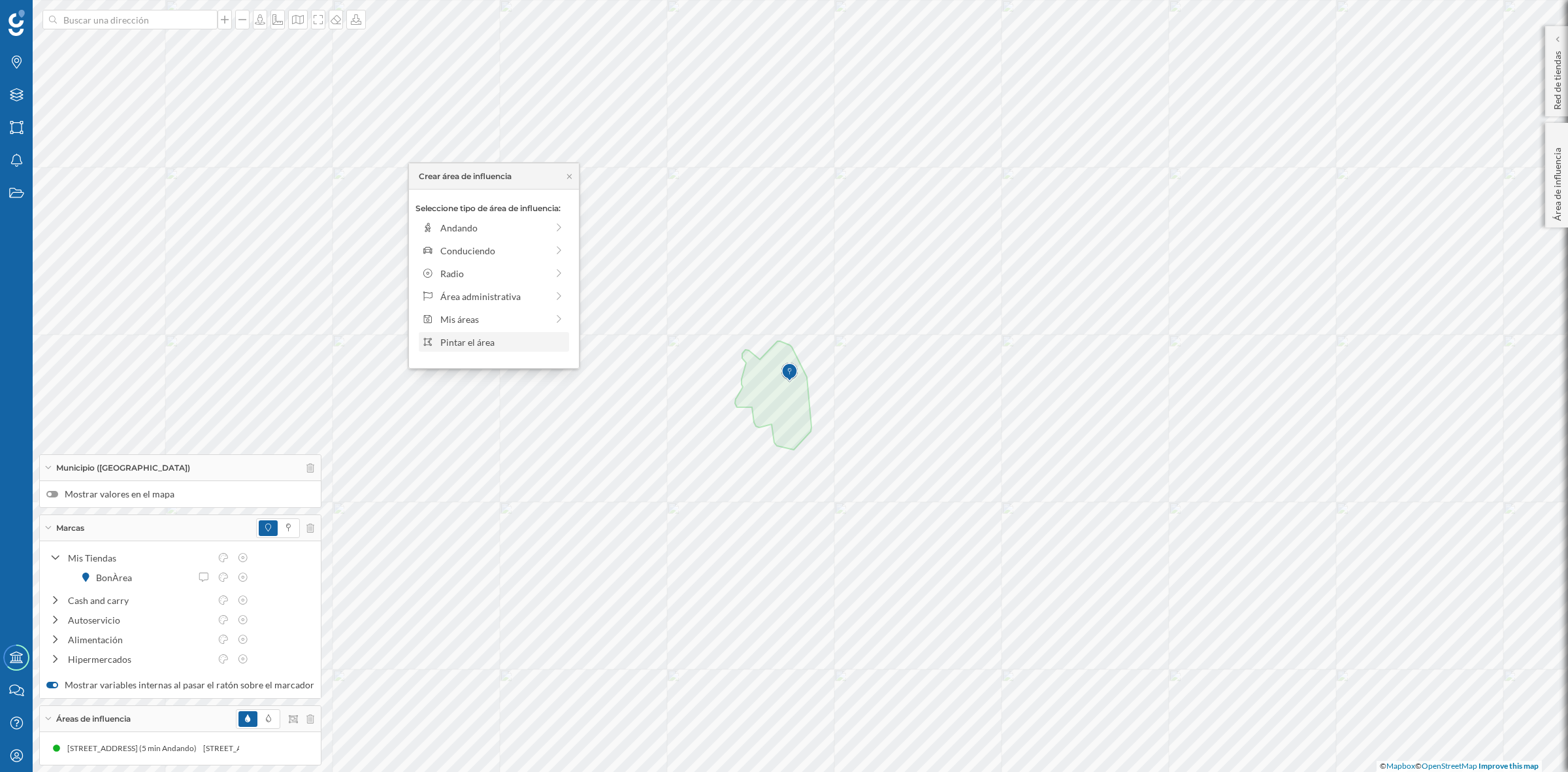
click at [475, 334] on div "Pintar el área" at bounding box center [494, 342] width 150 height 19
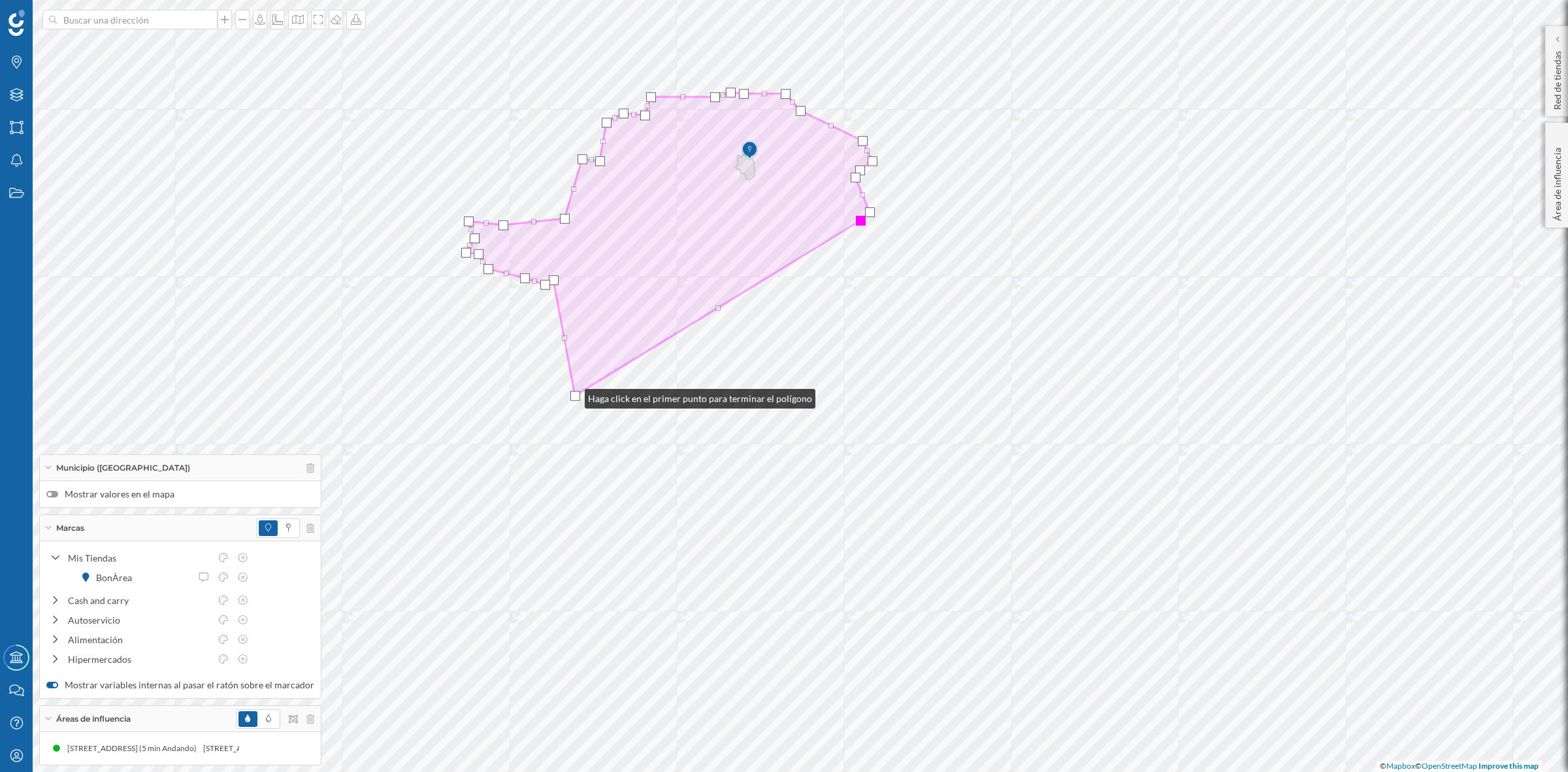
drag, startPoint x: 568, startPoint y: 289, endPoint x: 572, endPoint y: 396, distance: 107.1
click at [572, 396] on div at bounding box center [575, 396] width 10 height 10
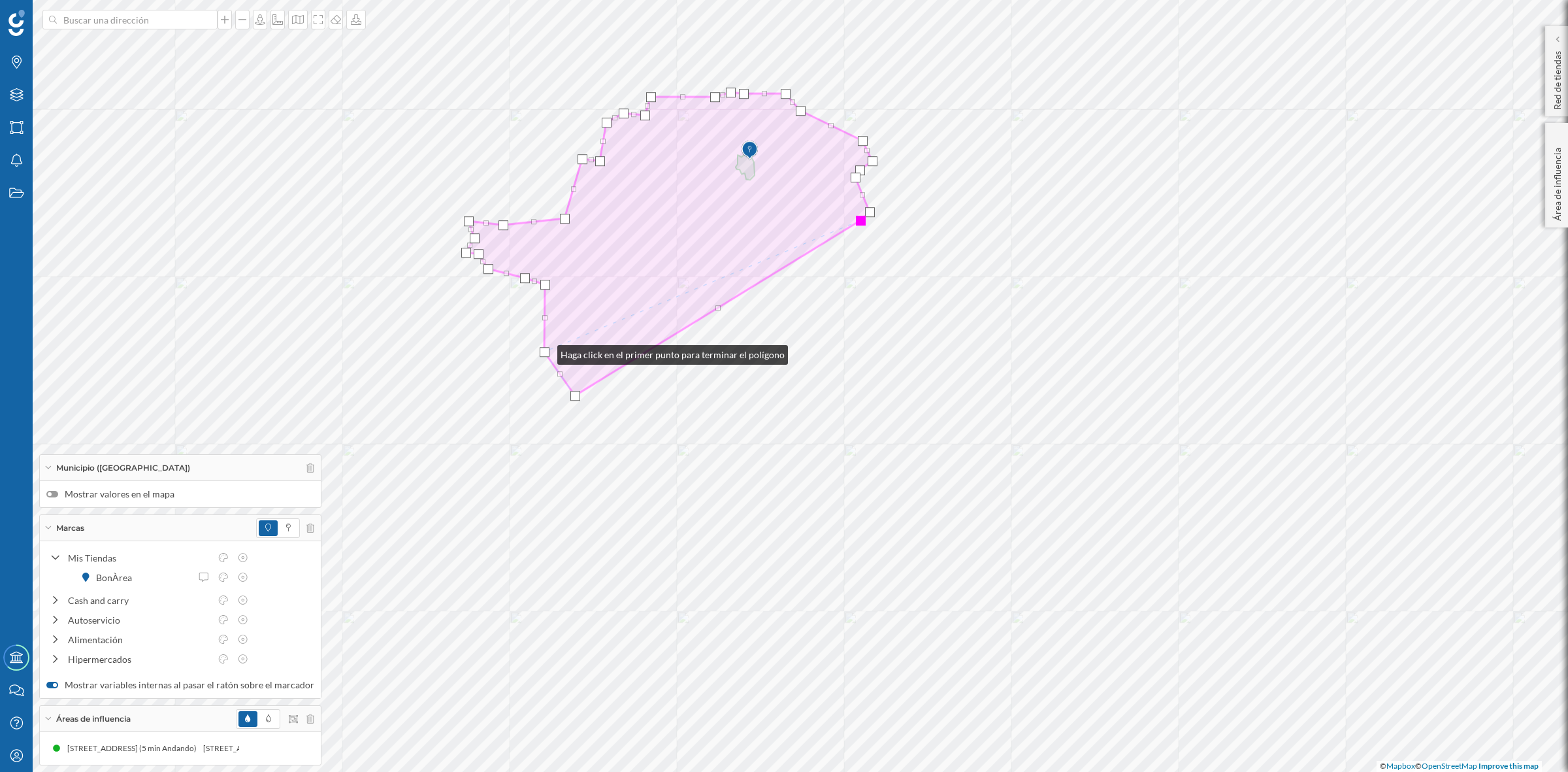
drag, startPoint x: 553, startPoint y: 280, endPoint x: 544, endPoint y: 352, distance: 72.6
click at [544, 352] on div at bounding box center [544, 352] width 10 height 10
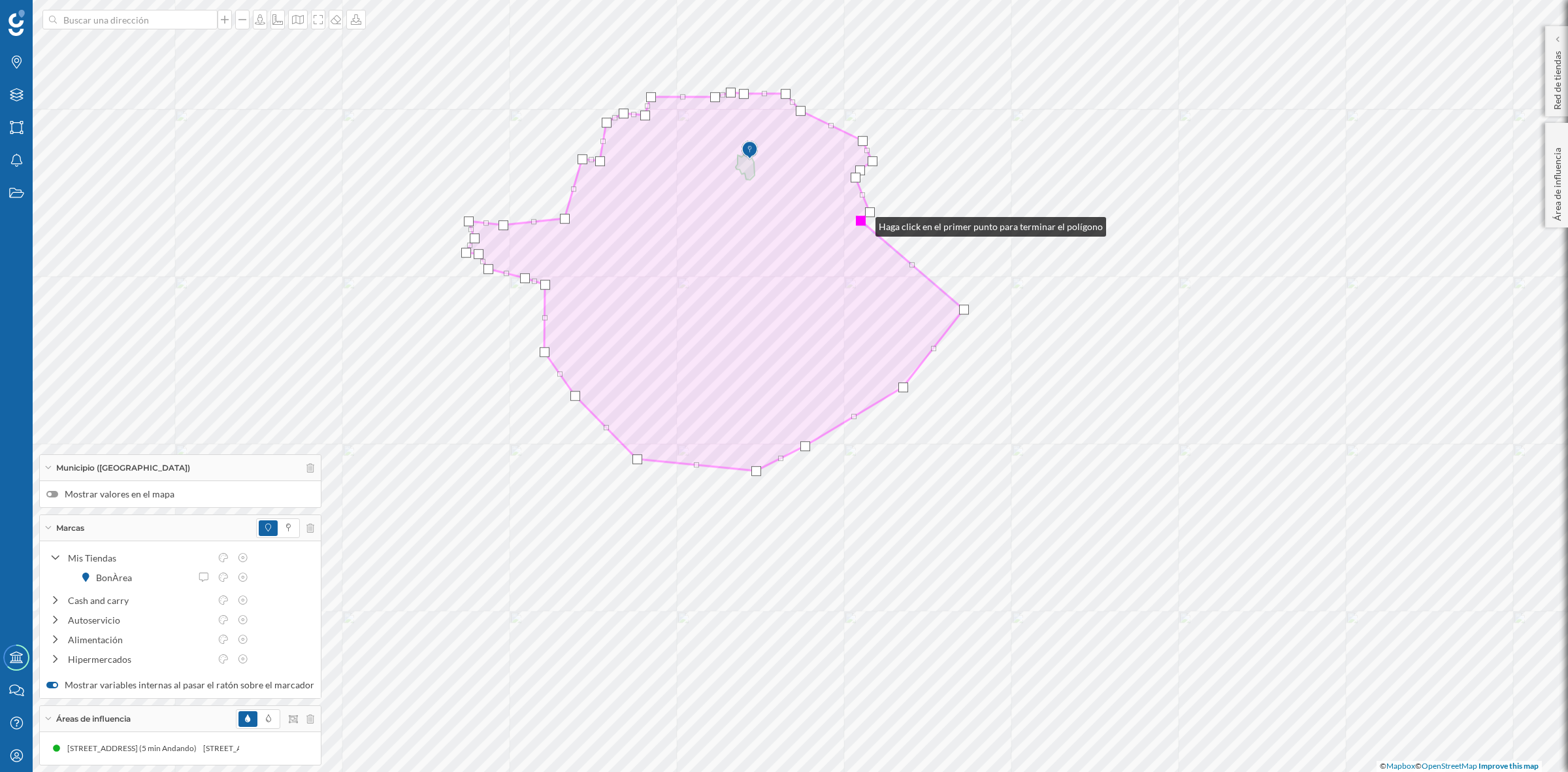
click at [863, 223] on div at bounding box center [860, 221] width 10 height 10
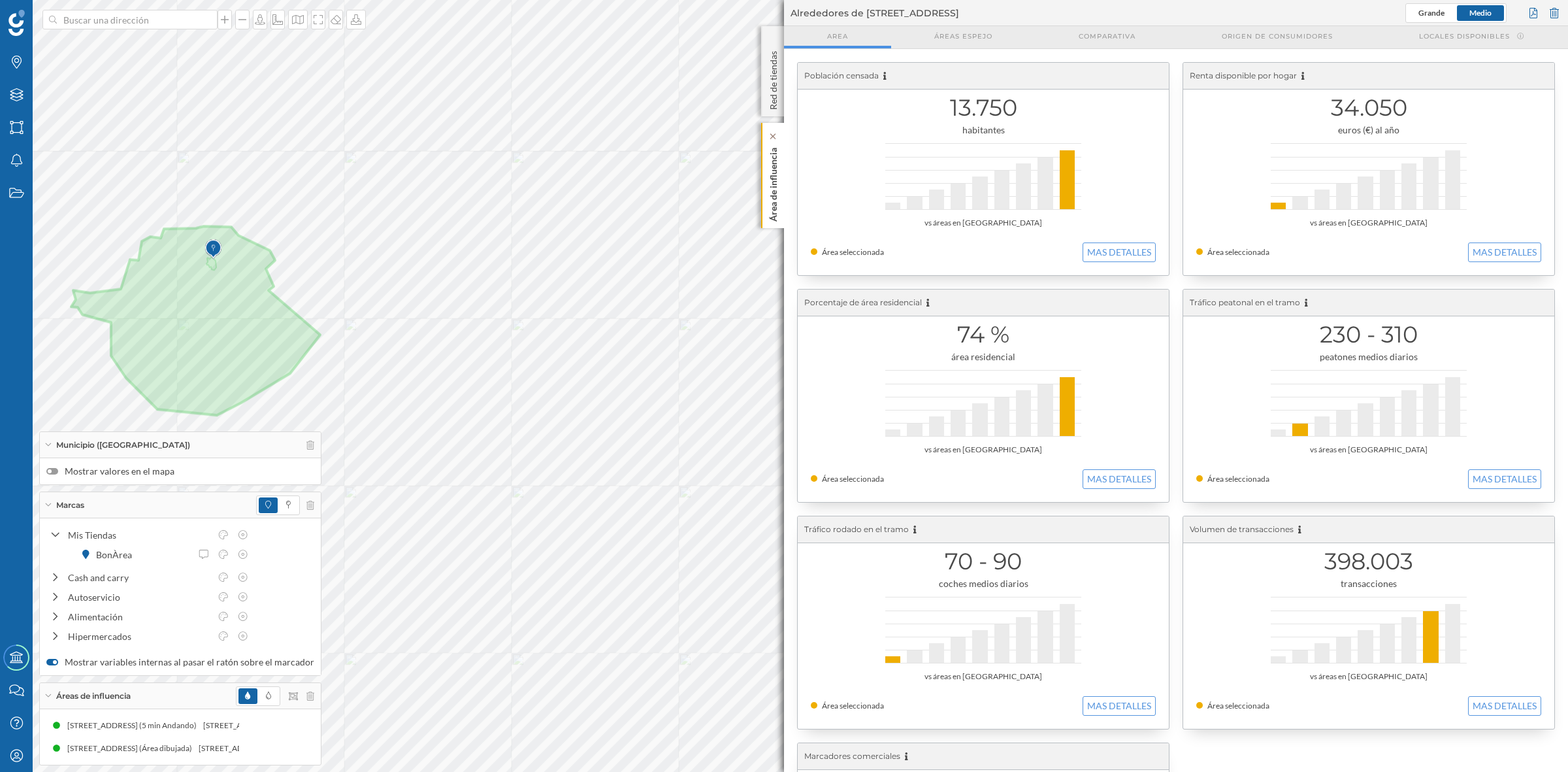
click at [768, 184] on p "Área de influencia" at bounding box center [773, 182] width 13 height 79
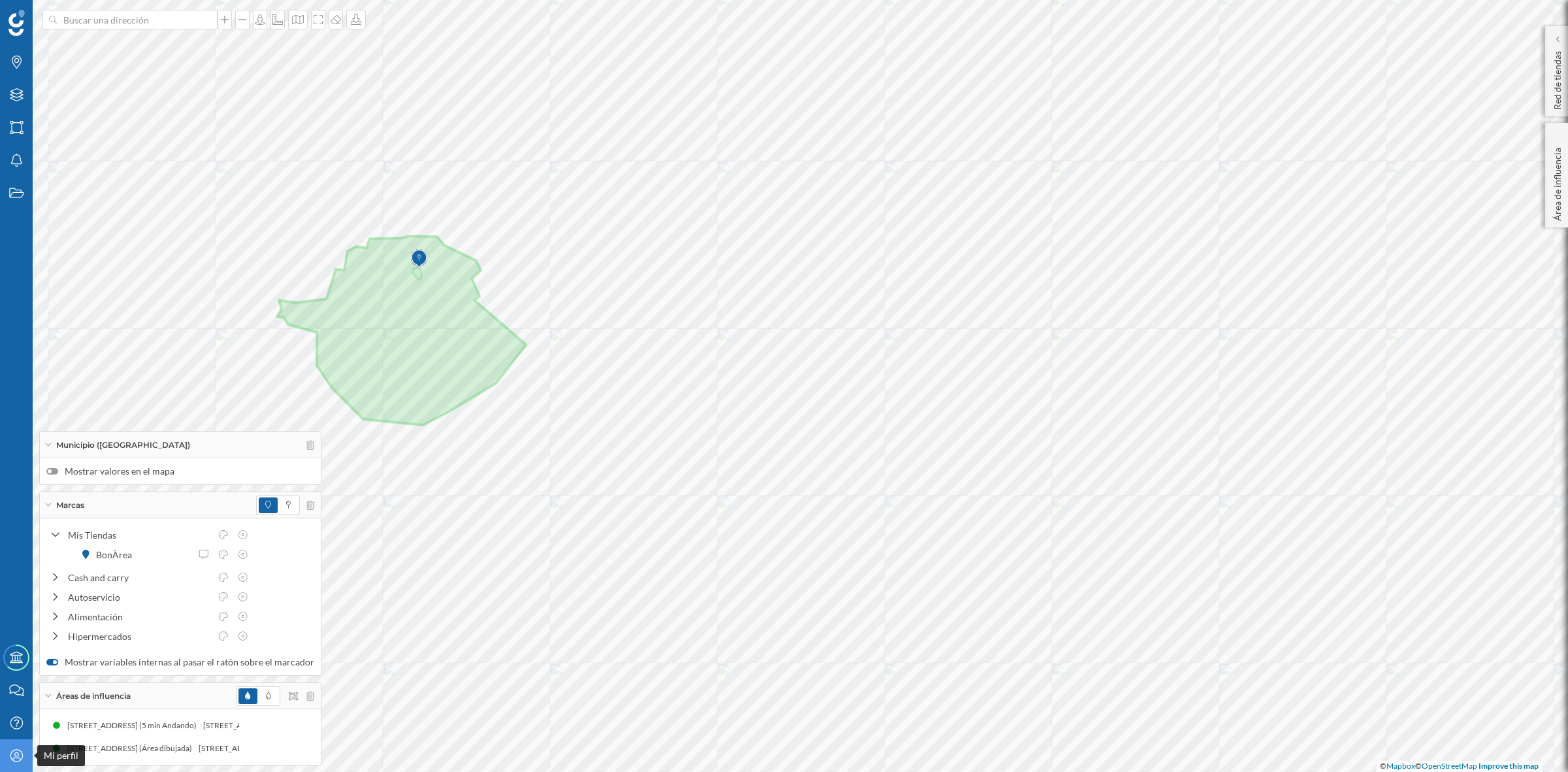
click at [12, 747] on div "Mi perfil" at bounding box center [16, 755] width 32 height 32
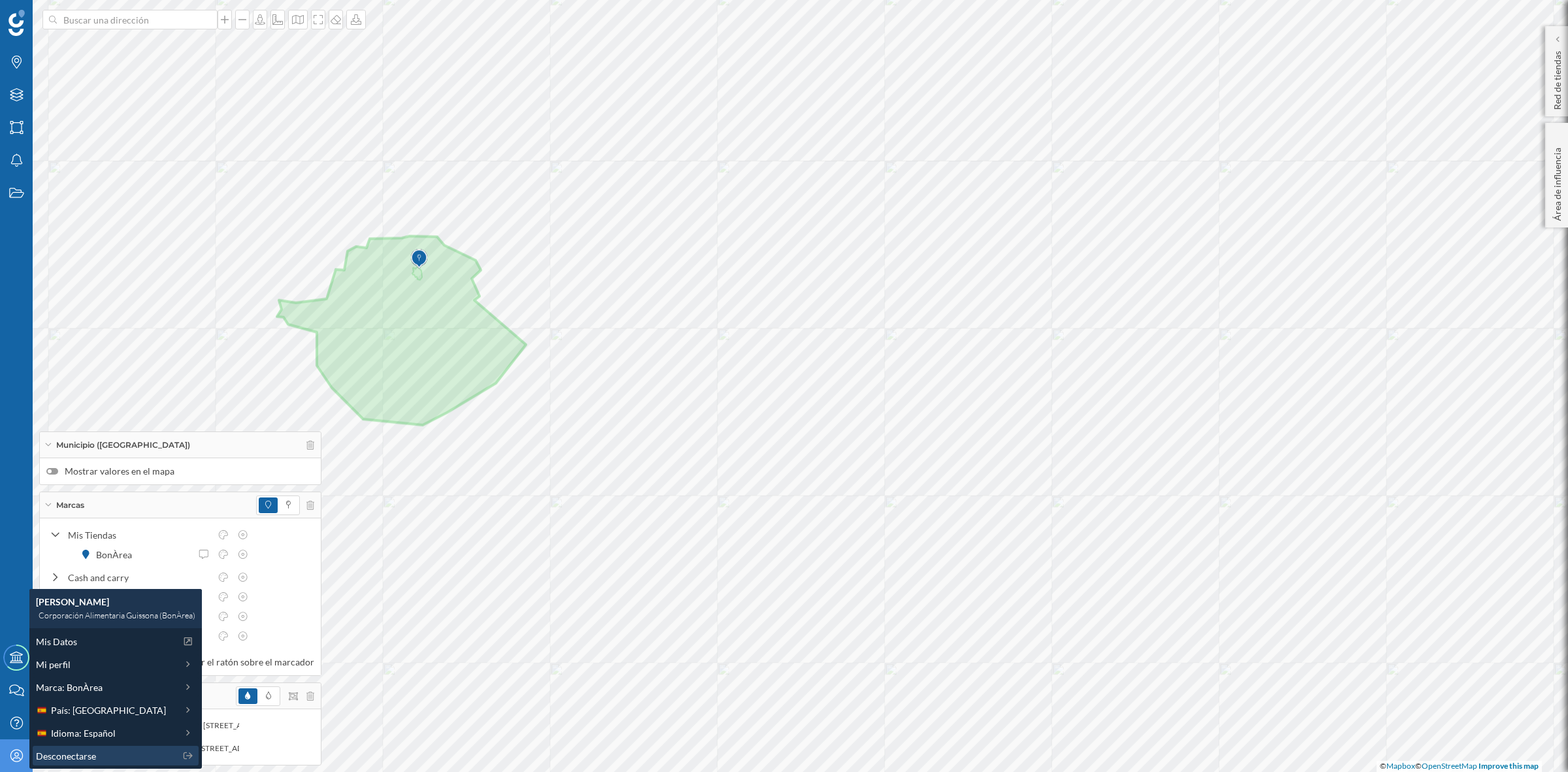
click at [56, 758] on span "Desconectarse" at bounding box center [65, 756] width 60 height 14
